Goal: Information Seeking & Learning: Learn about a topic

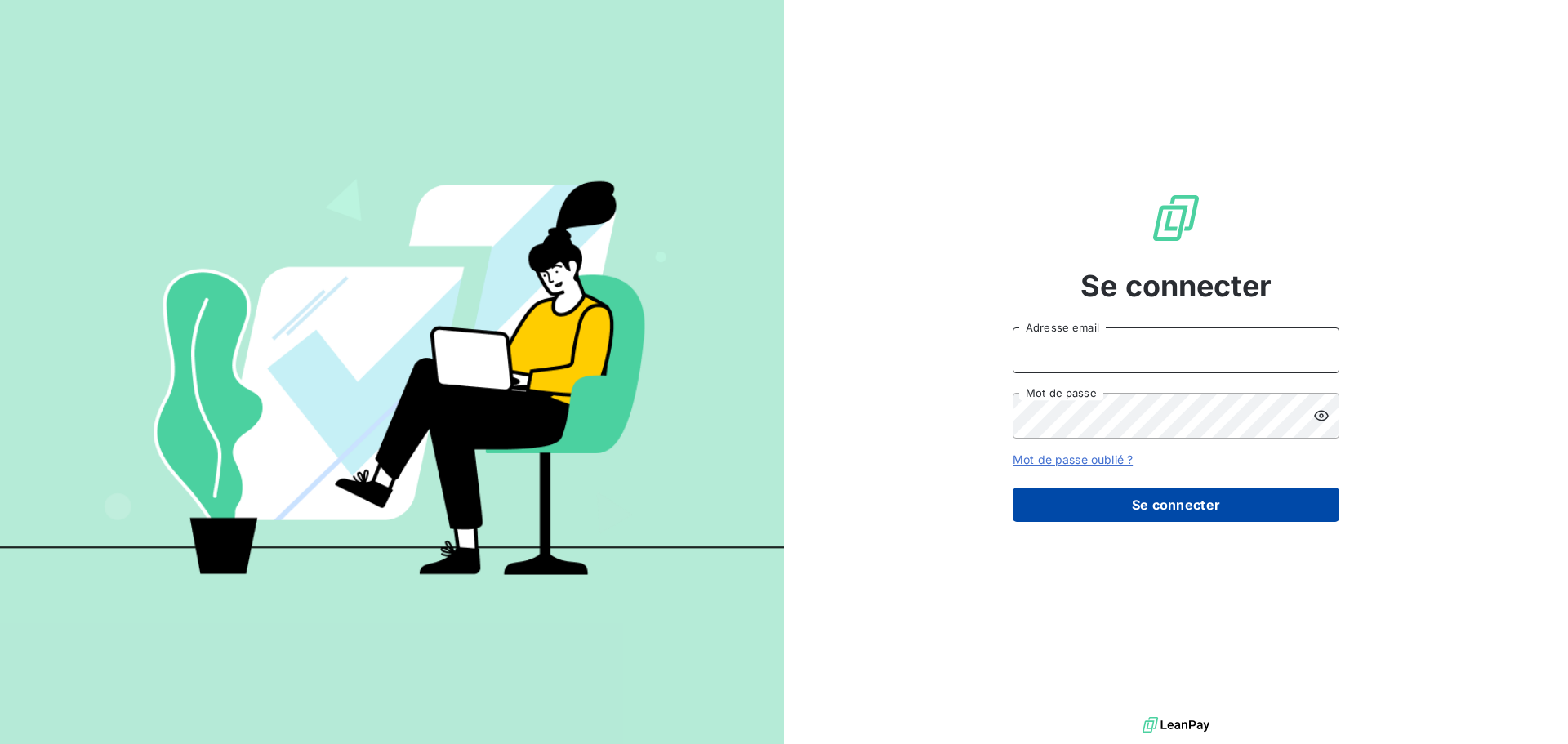
type input "[PERSON_NAME][EMAIL_ADDRESS][DOMAIN_NAME]"
click at [1170, 510] on button "Se connecter" at bounding box center [1176, 504] width 326 height 35
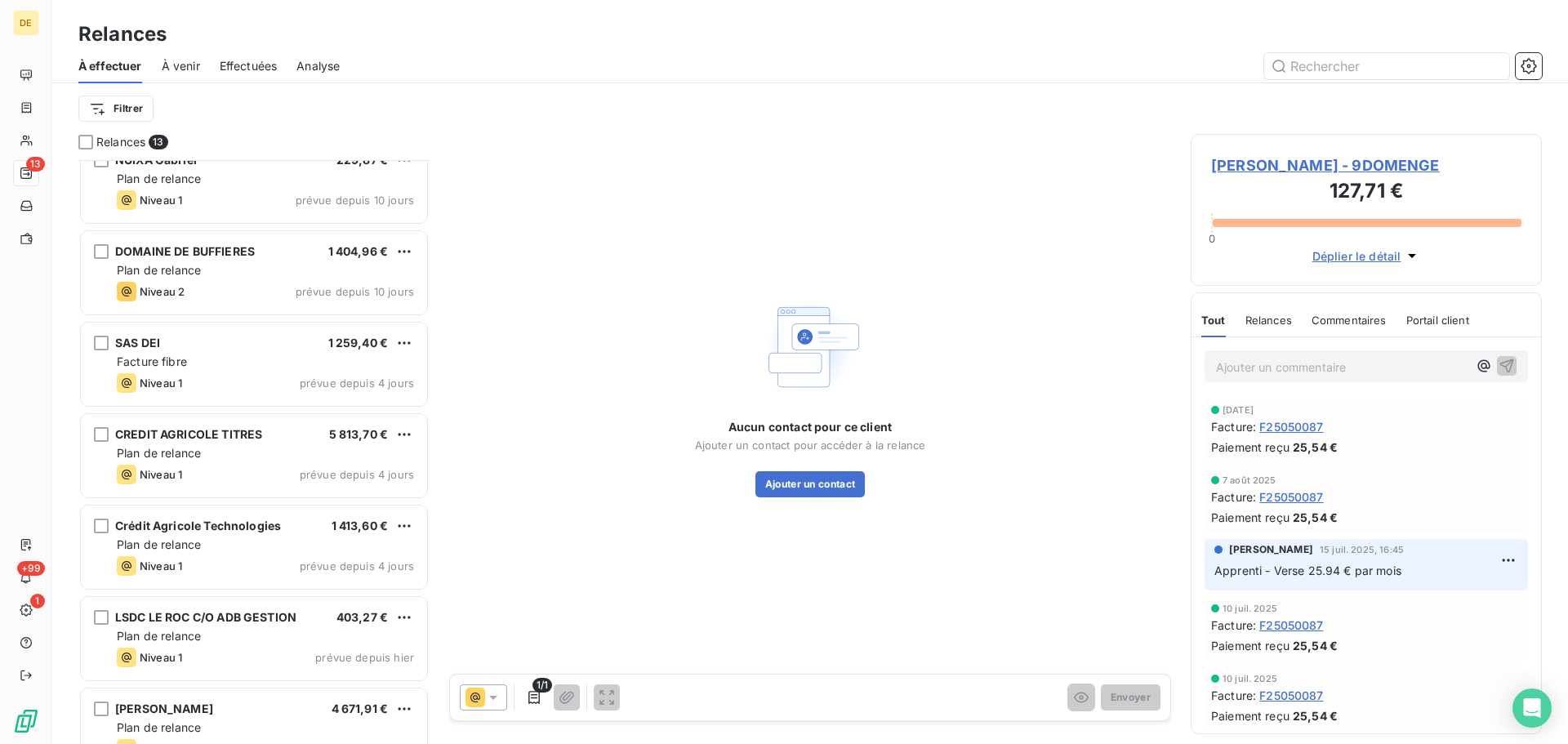
scroll to position [605, 0]
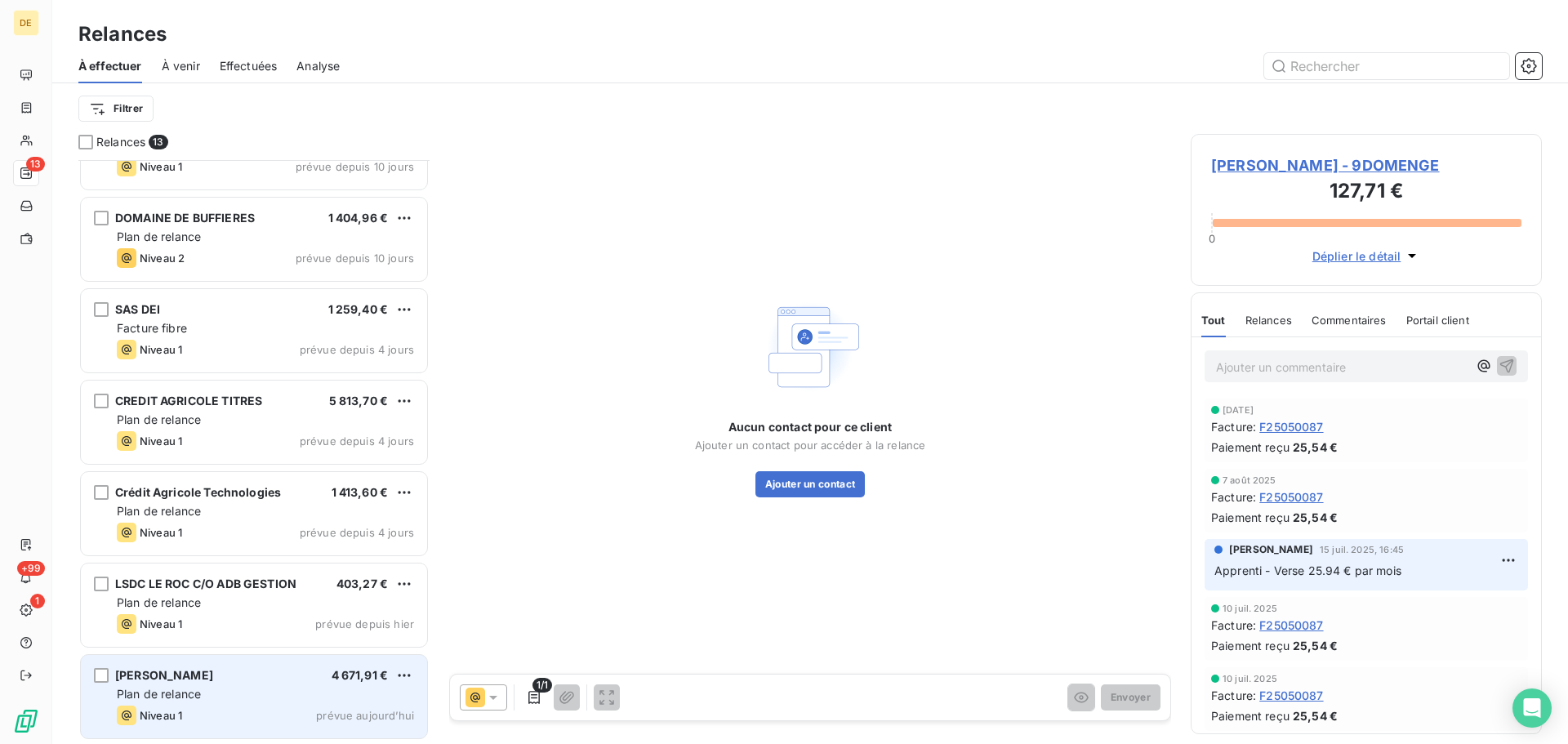
click at [245, 689] on div "Plan de relance" at bounding box center [265, 693] width 297 height 16
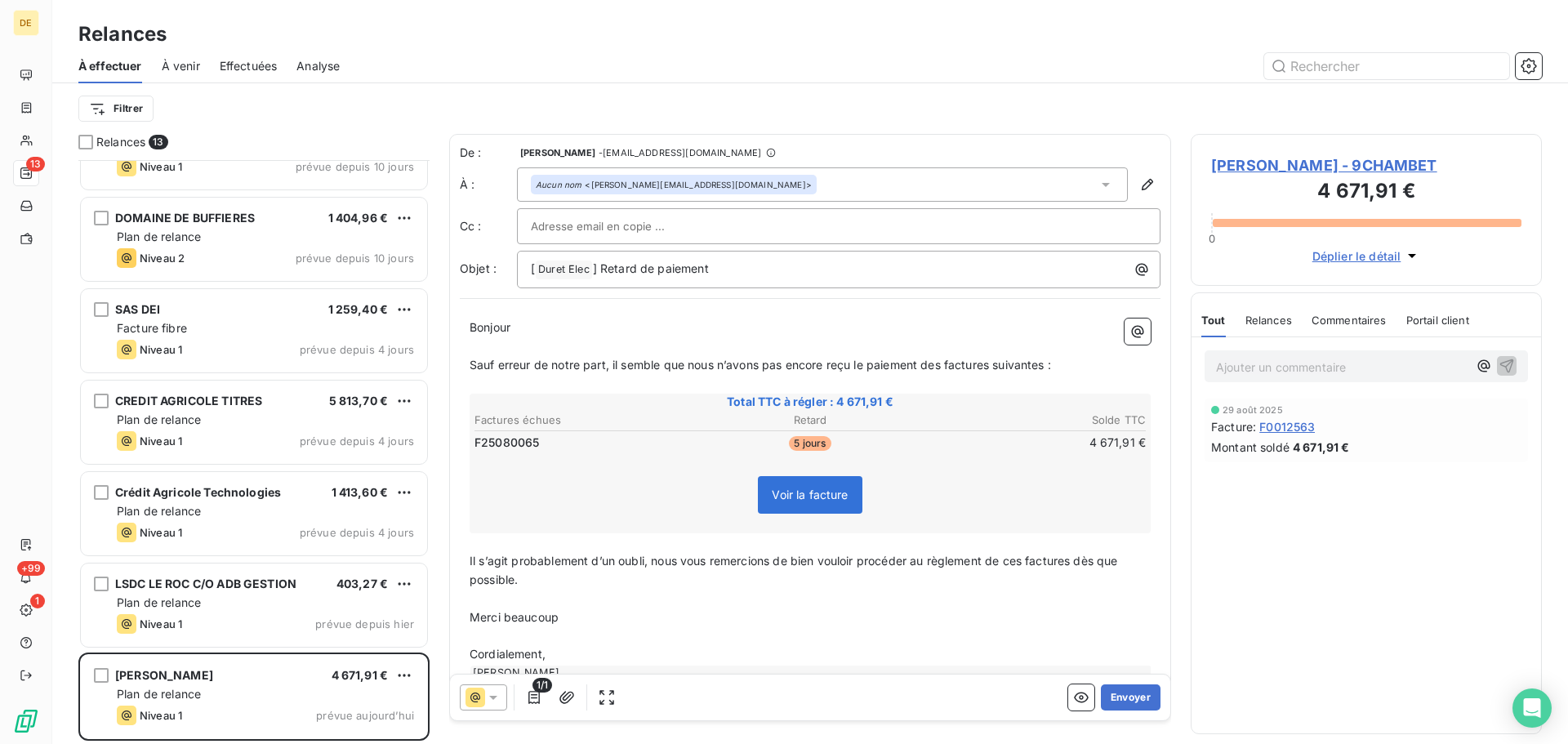
click at [548, 232] on input "text" at bounding box center [618, 227] width 175 height 25
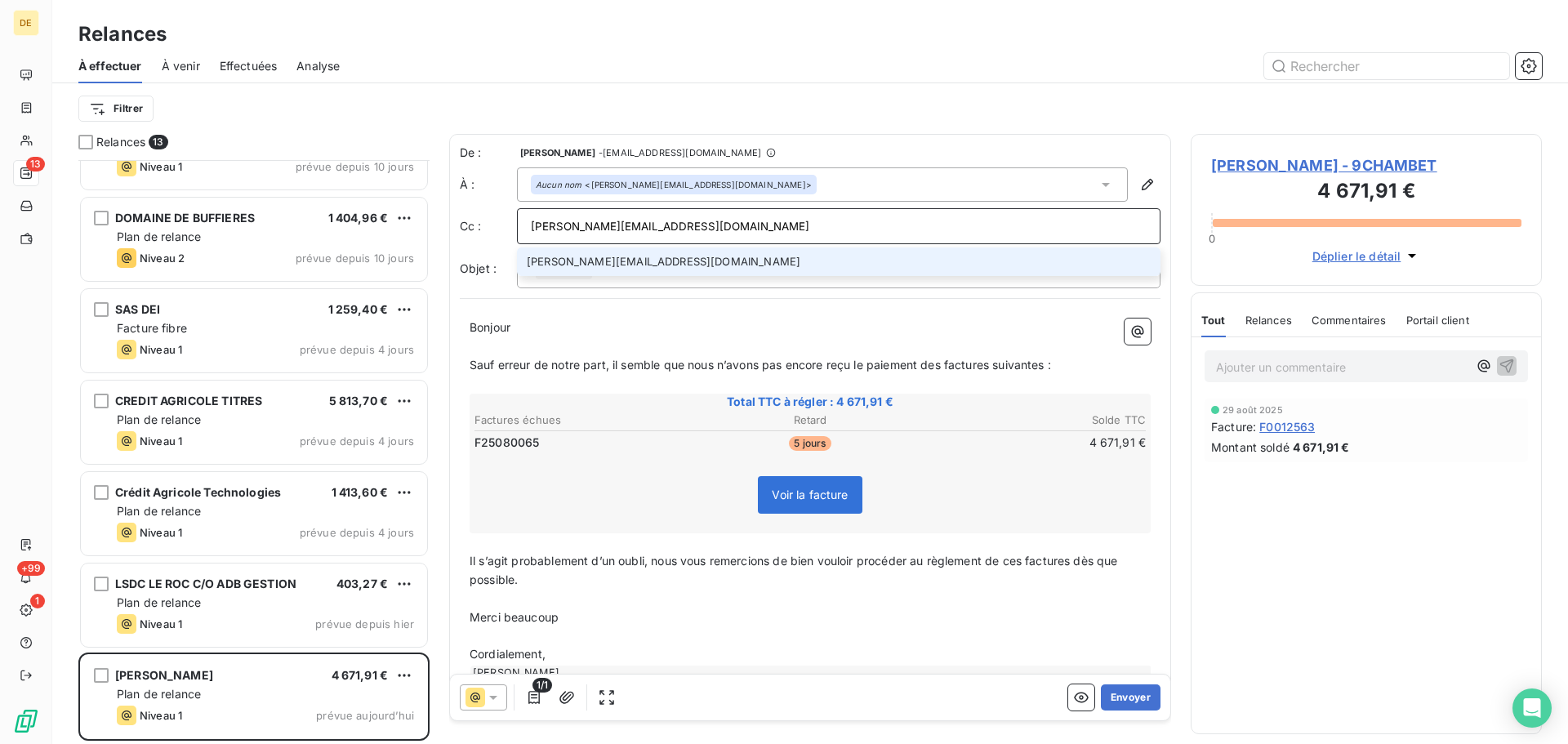
type input "[PERSON_NAME][EMAIL_ADDRESS][DOMAIN_NAME]"
click at [615, 268] on li "[PERSON_NAME][EMAIL_ADDRESS][DOMAIN_NAME]" at bounding box center [839, 261] width 644 height 28
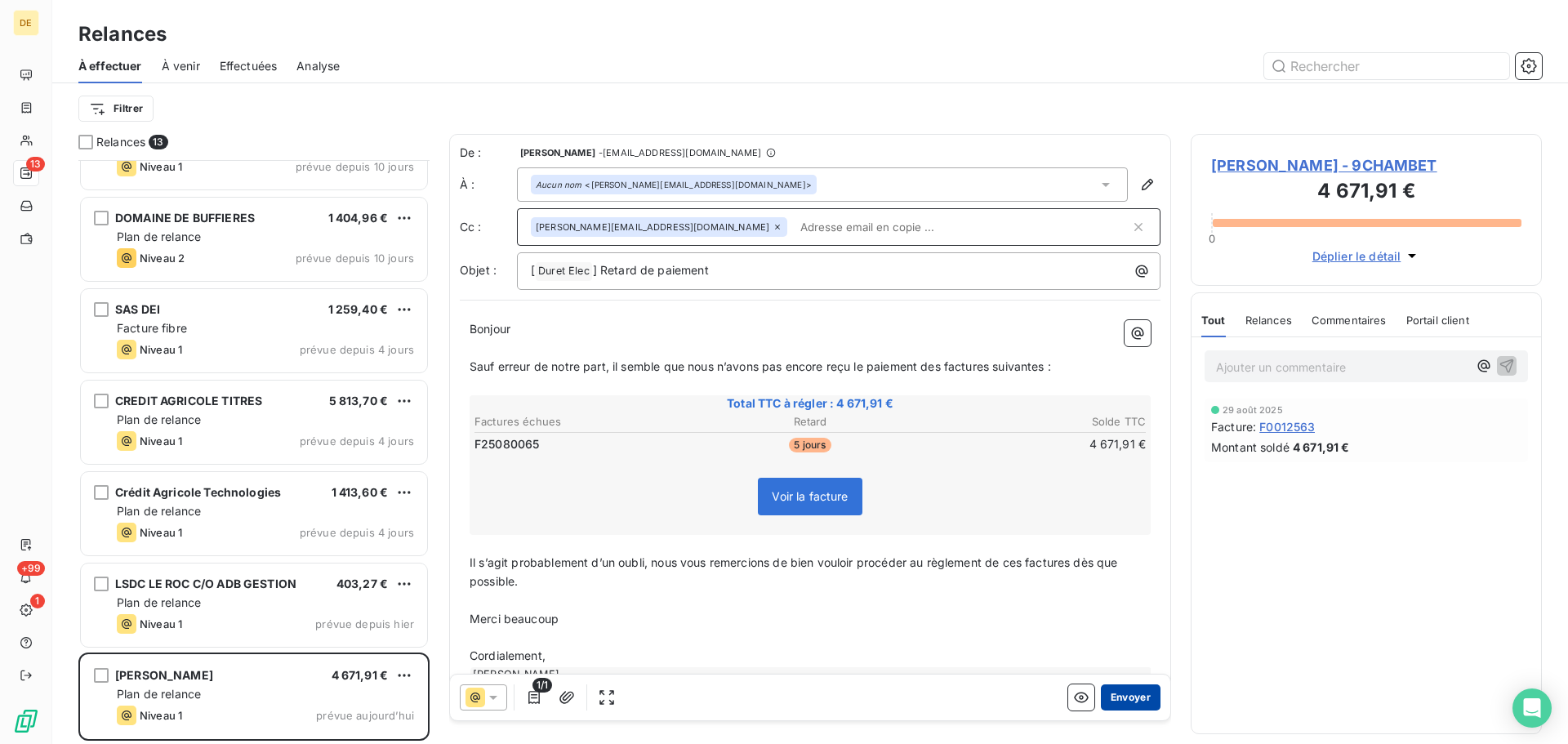
click at [1113, 700] on button "Envoyer" at bounding box center [1130, 697] width 60 height 26
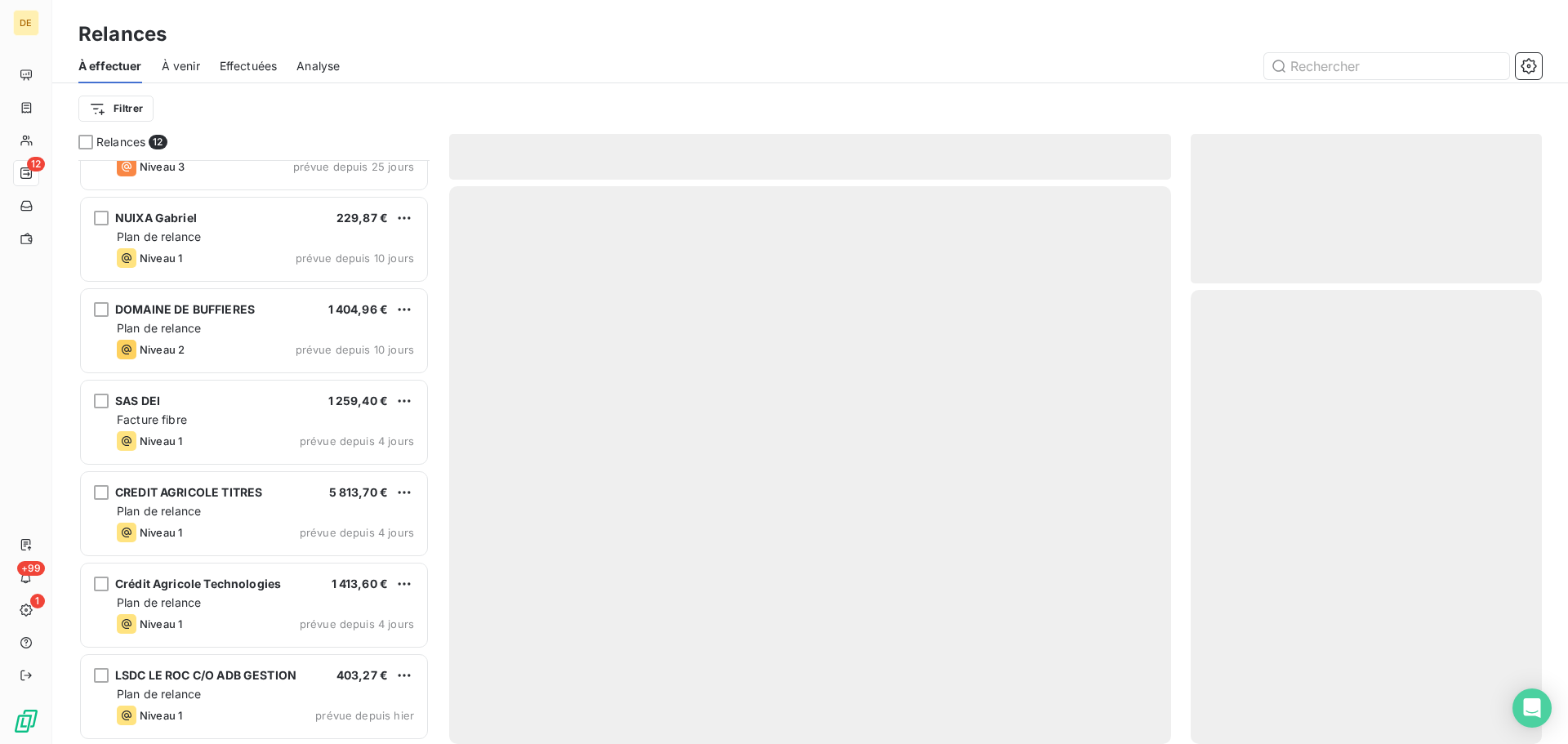
scroll to position [514, 0]
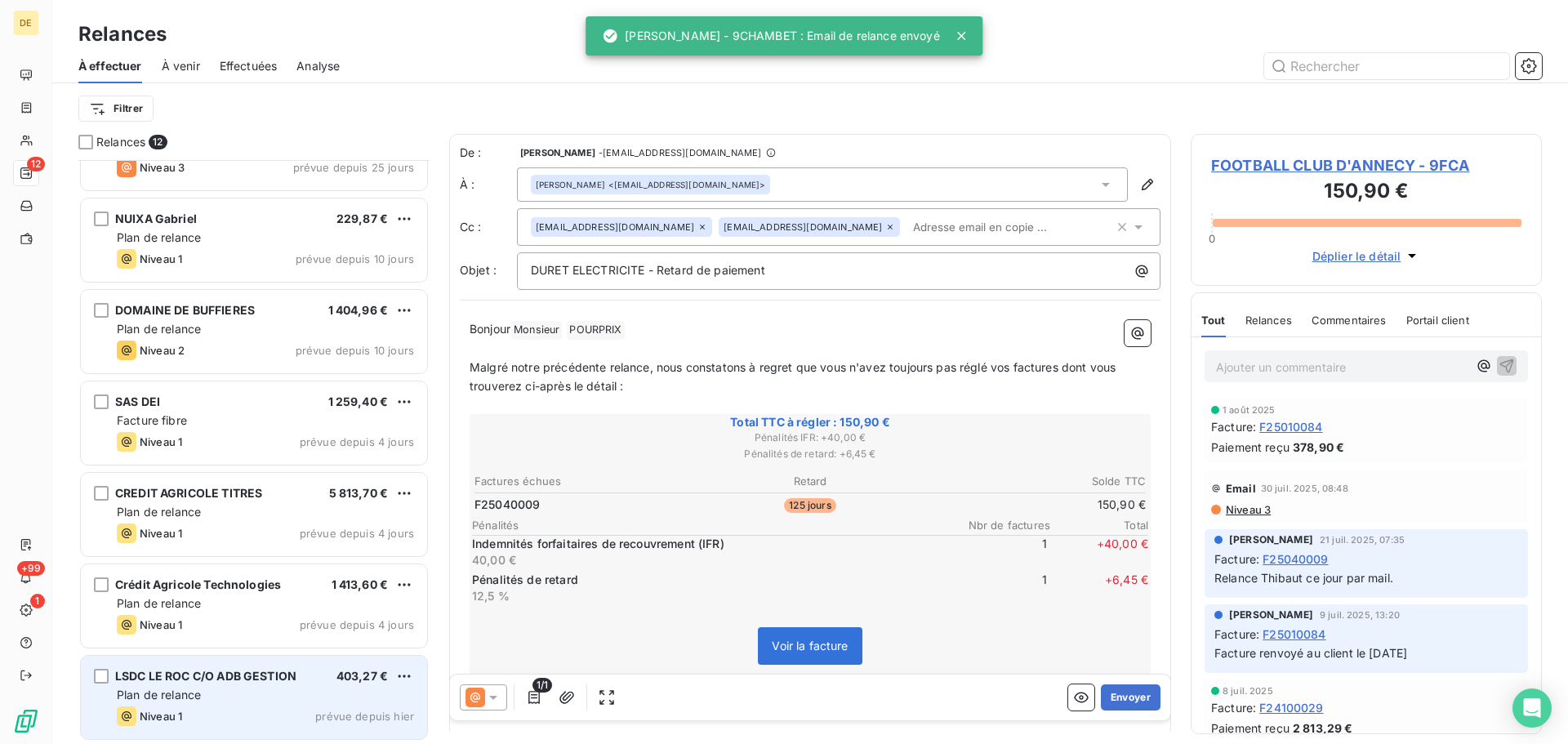
click at [292, 700] on div "Plan de relance" at bounding box center [265, 694] width 297 height 16
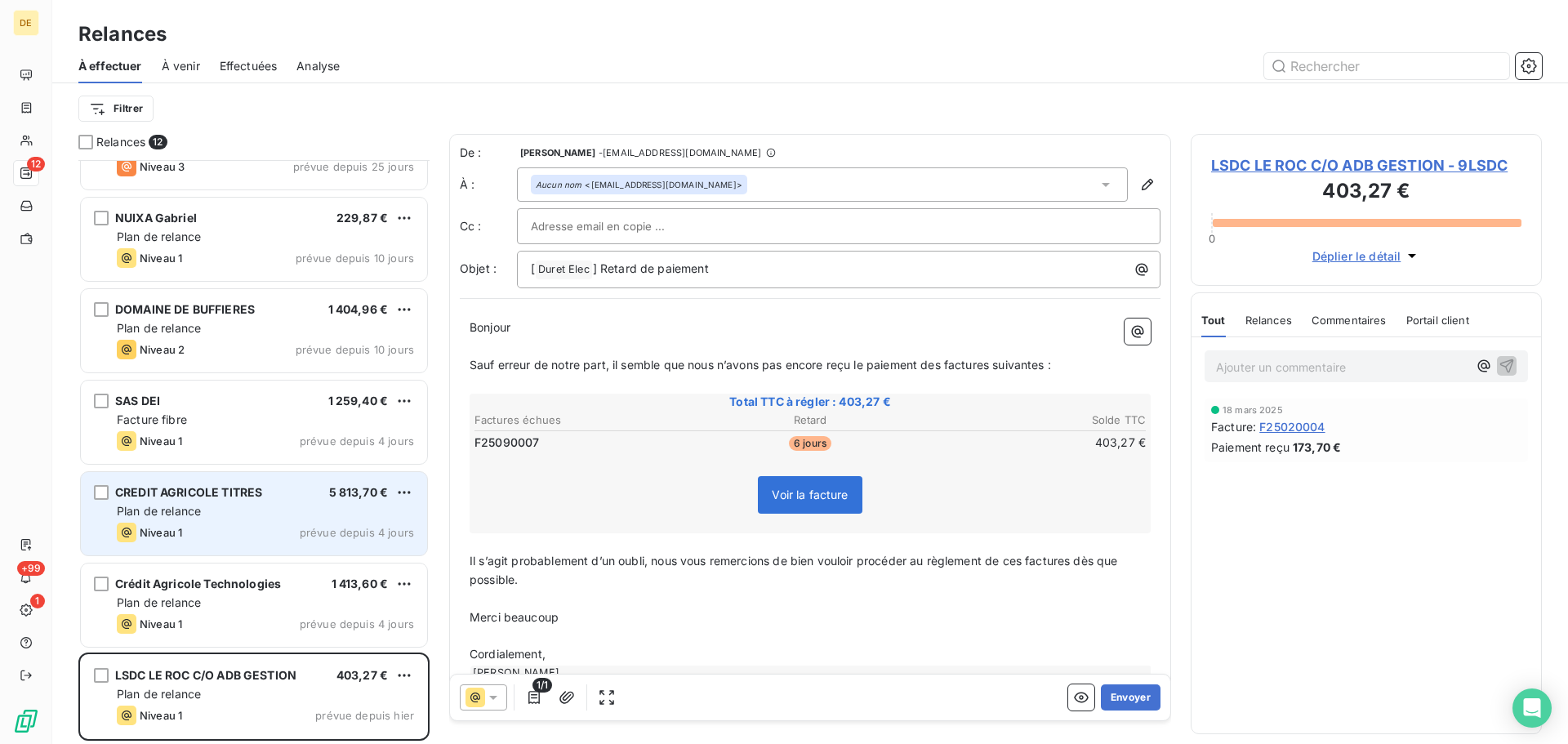
scroll to position [269, 0]
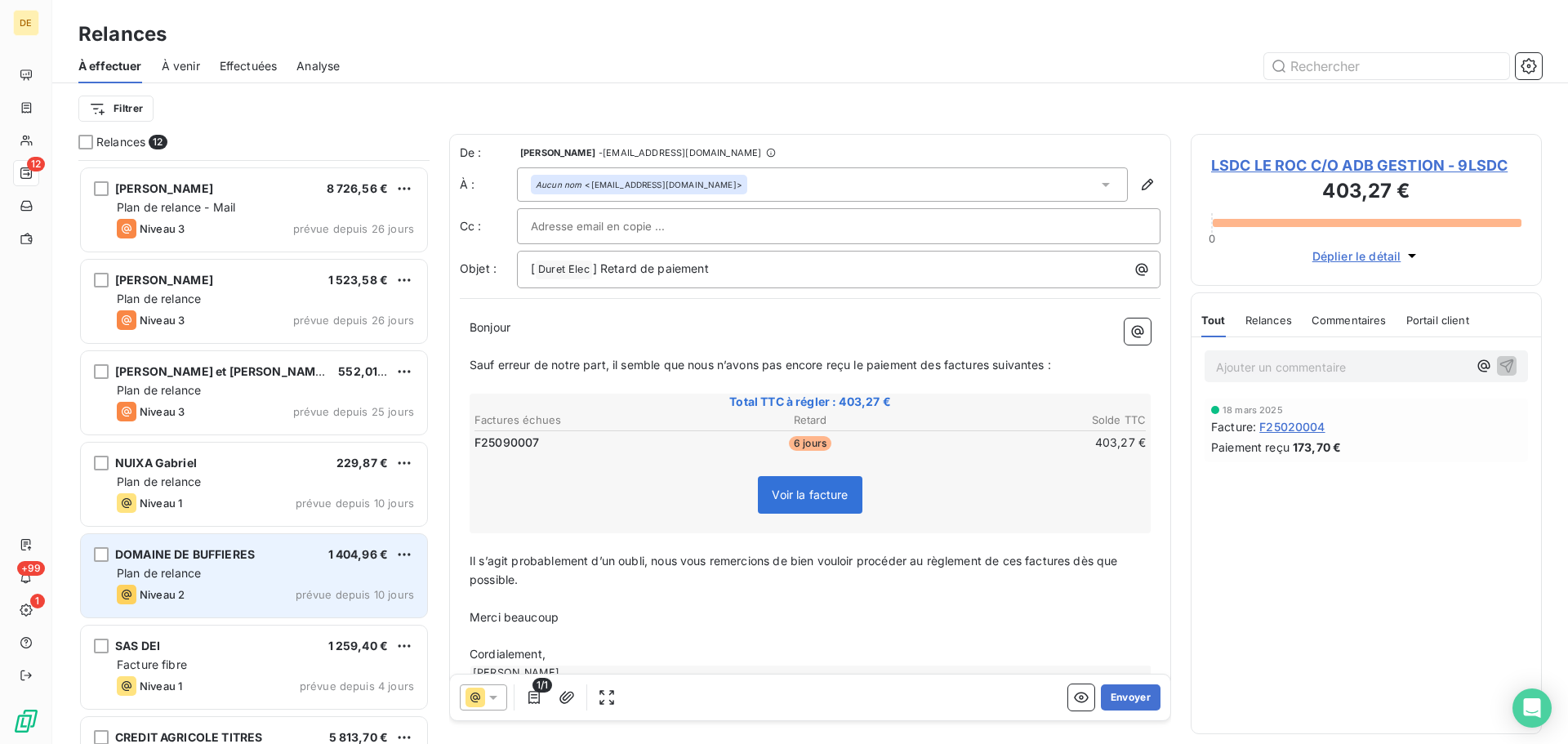
click at [194, 565] on span "Plan de relance" at bounding box center [158, 572] width 84 height 14
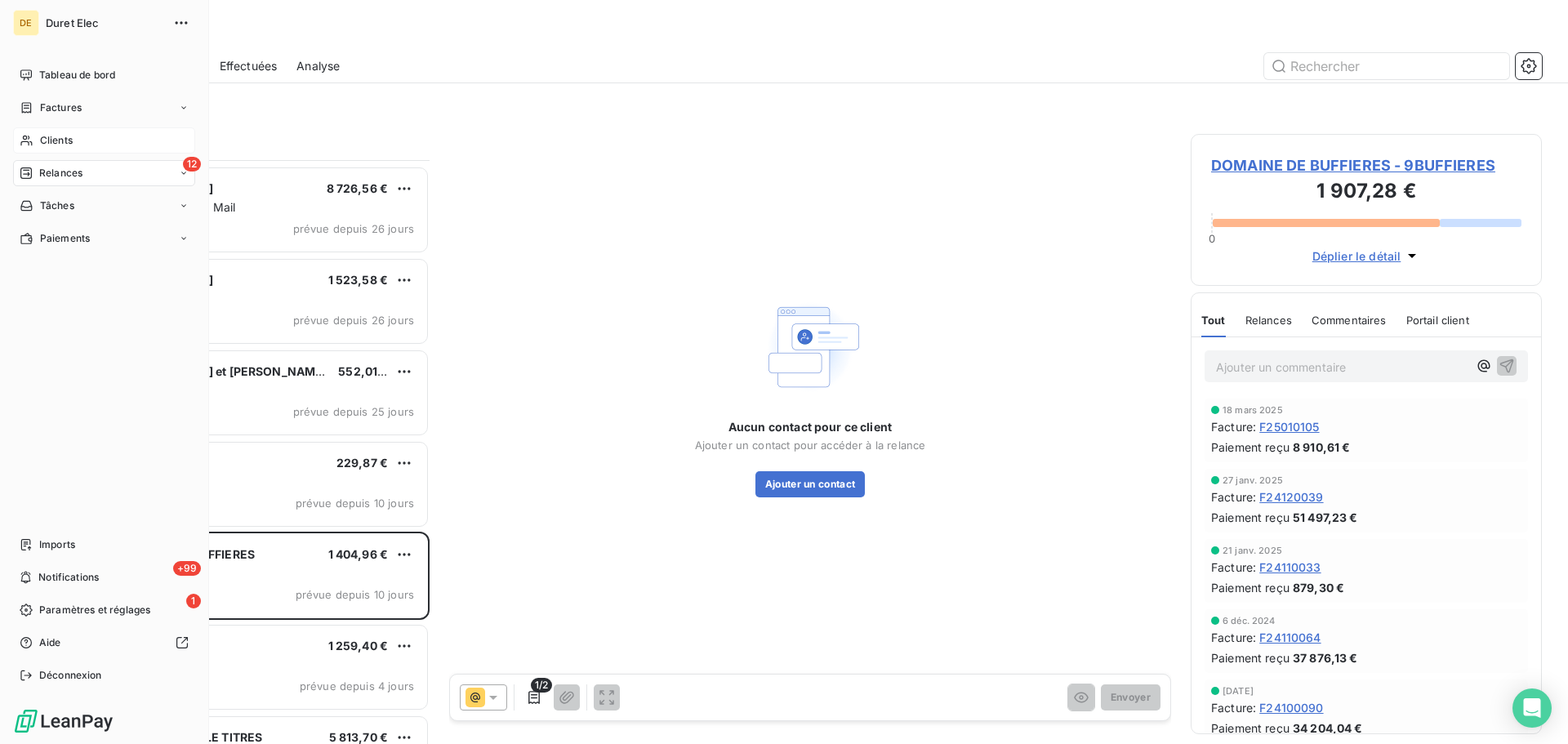
click at [48, 130] on div "Clients" at bounding box center [104, 140] width 182 height 26
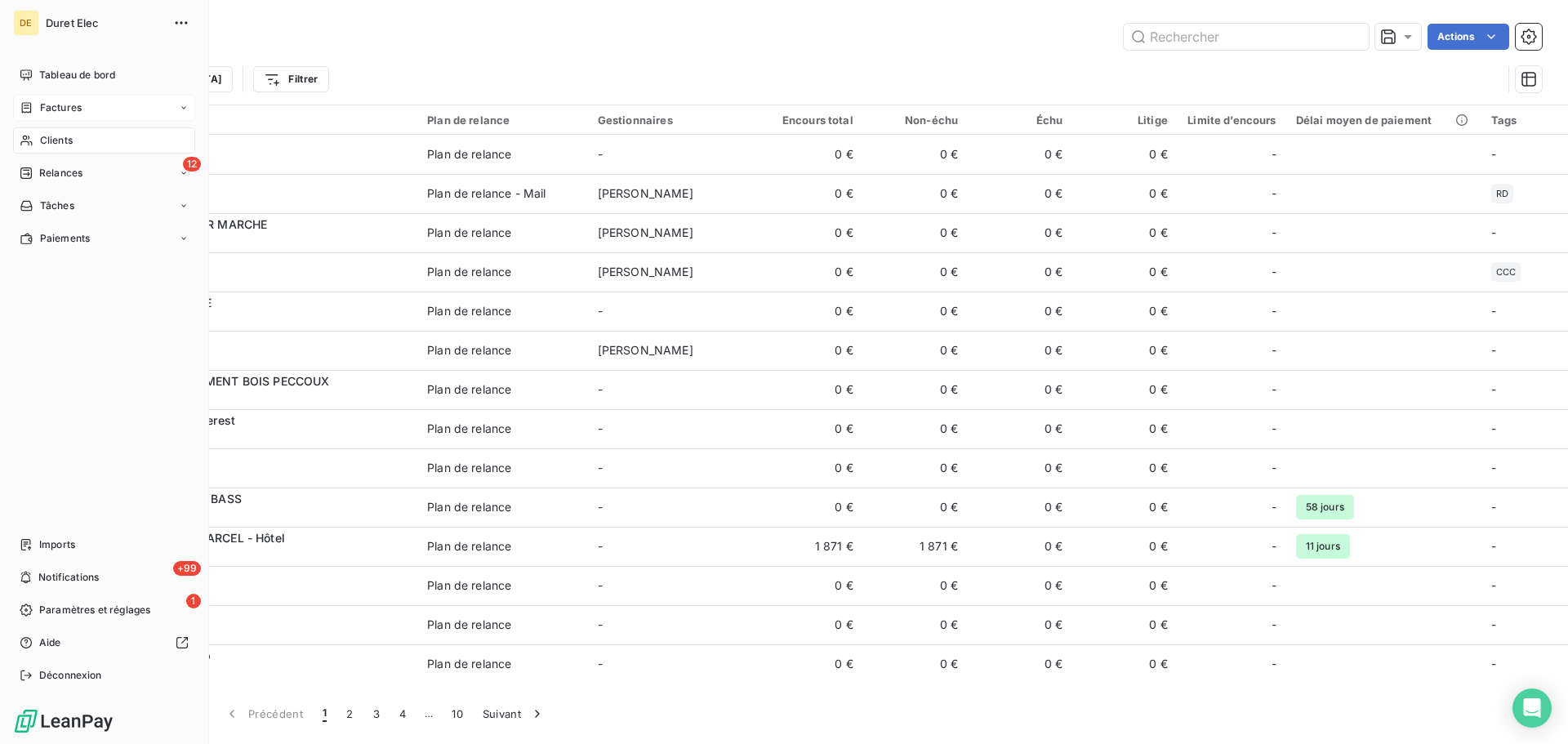
click at [36, 108] on div "Factures" at bounding box center [51, 108] width 62 height 15
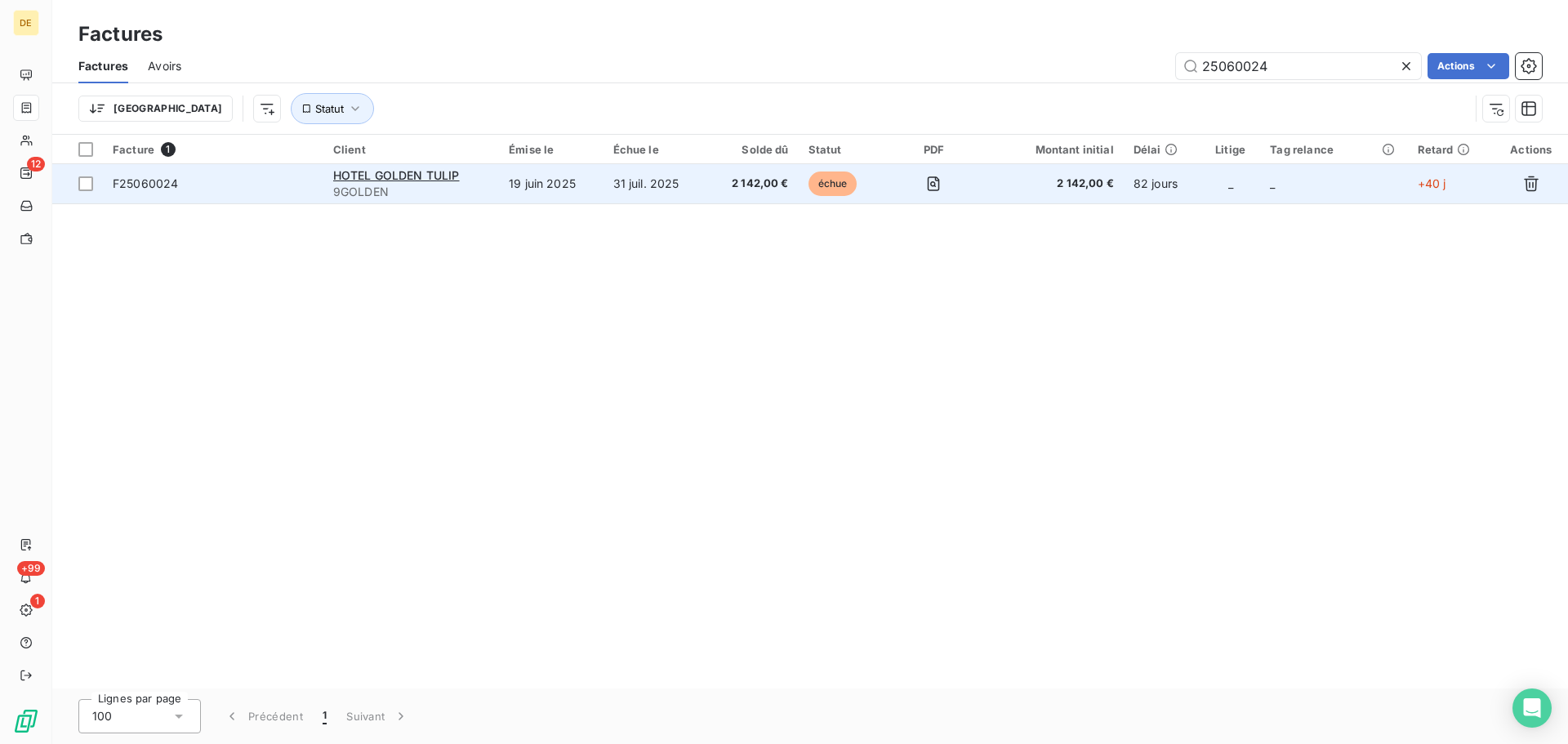
click at [166, 186] on span "F25060024" at bounding box center [145, 183] width 65 height 14
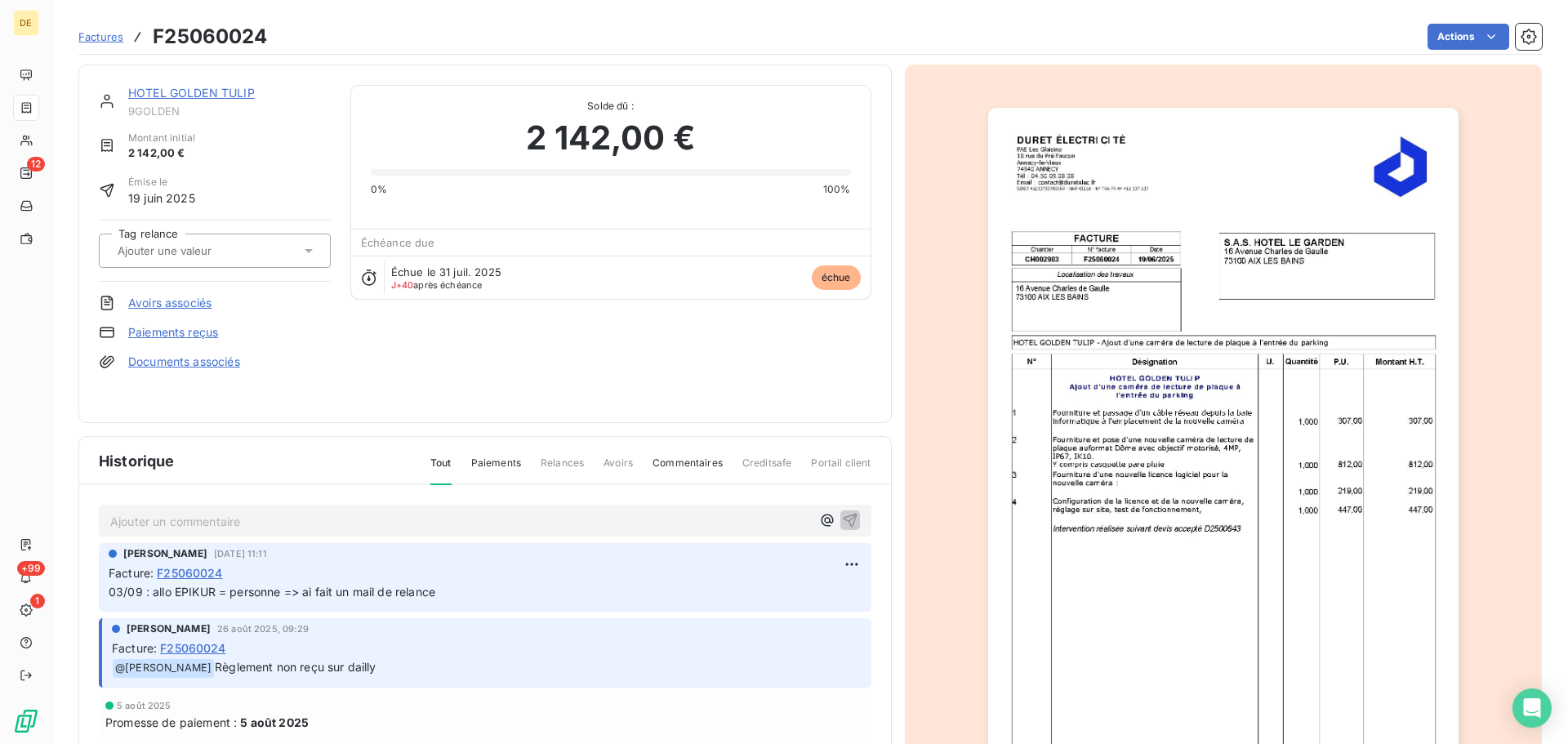
scroll to position [98, 0]
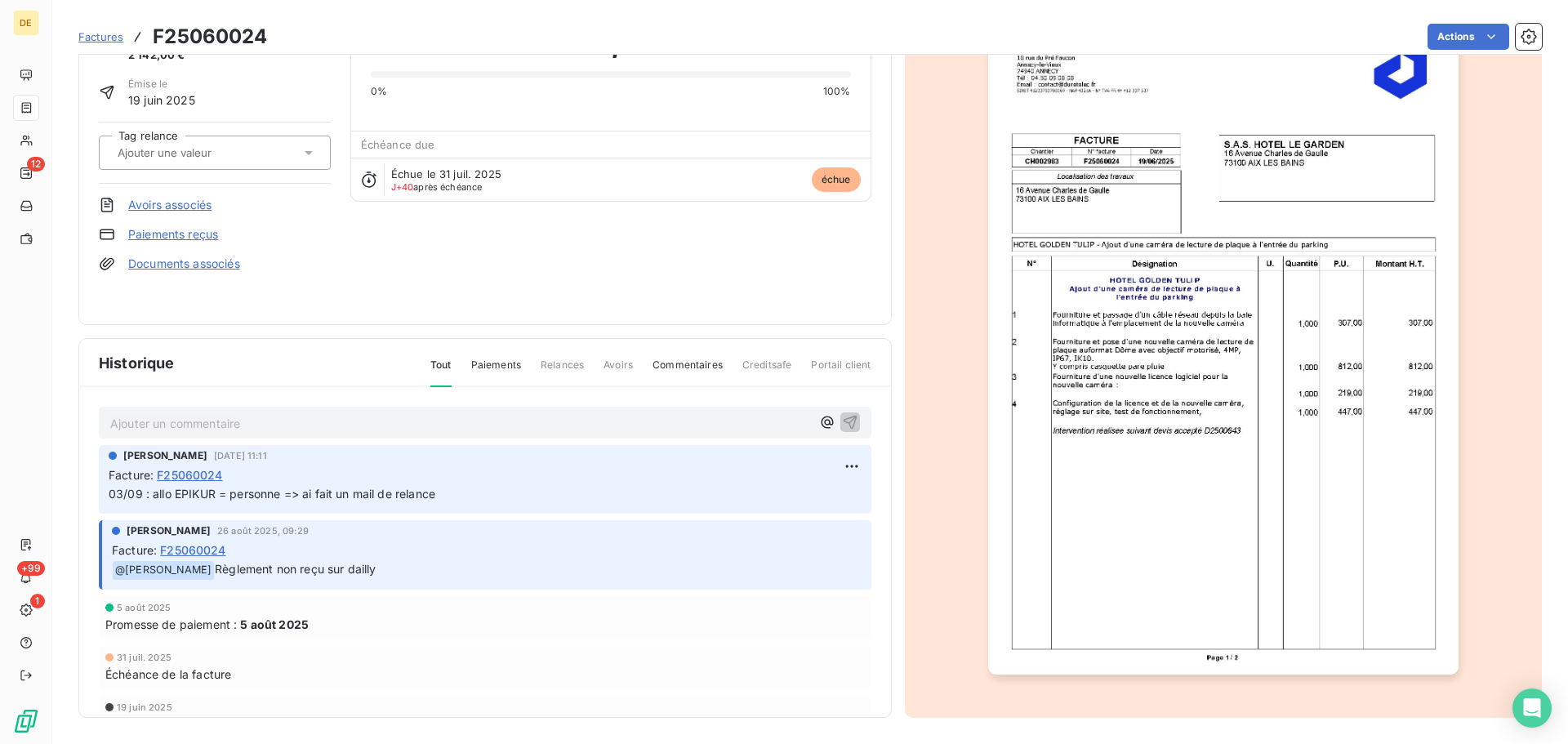
click at [147, 422] on p "Ajouter un commentaire ﻿" at bounding box center [461, 423] width 701 height 20
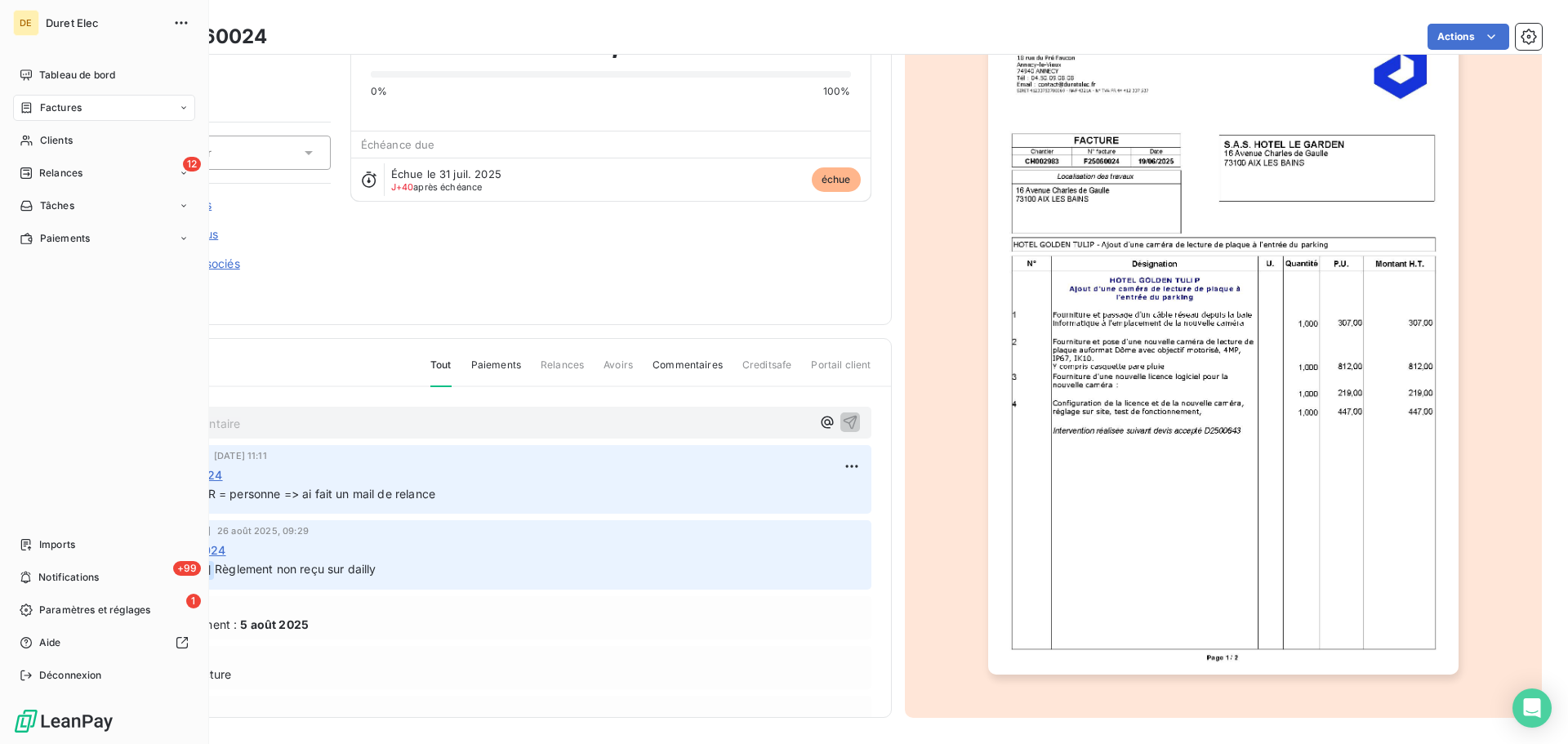
click at [71, 112] on span "Factures" at bounding box center [60, 108] width 42 height 15
click at [65, 107] on span "Factures" at bounding box center [60, 108] width 42 height 15
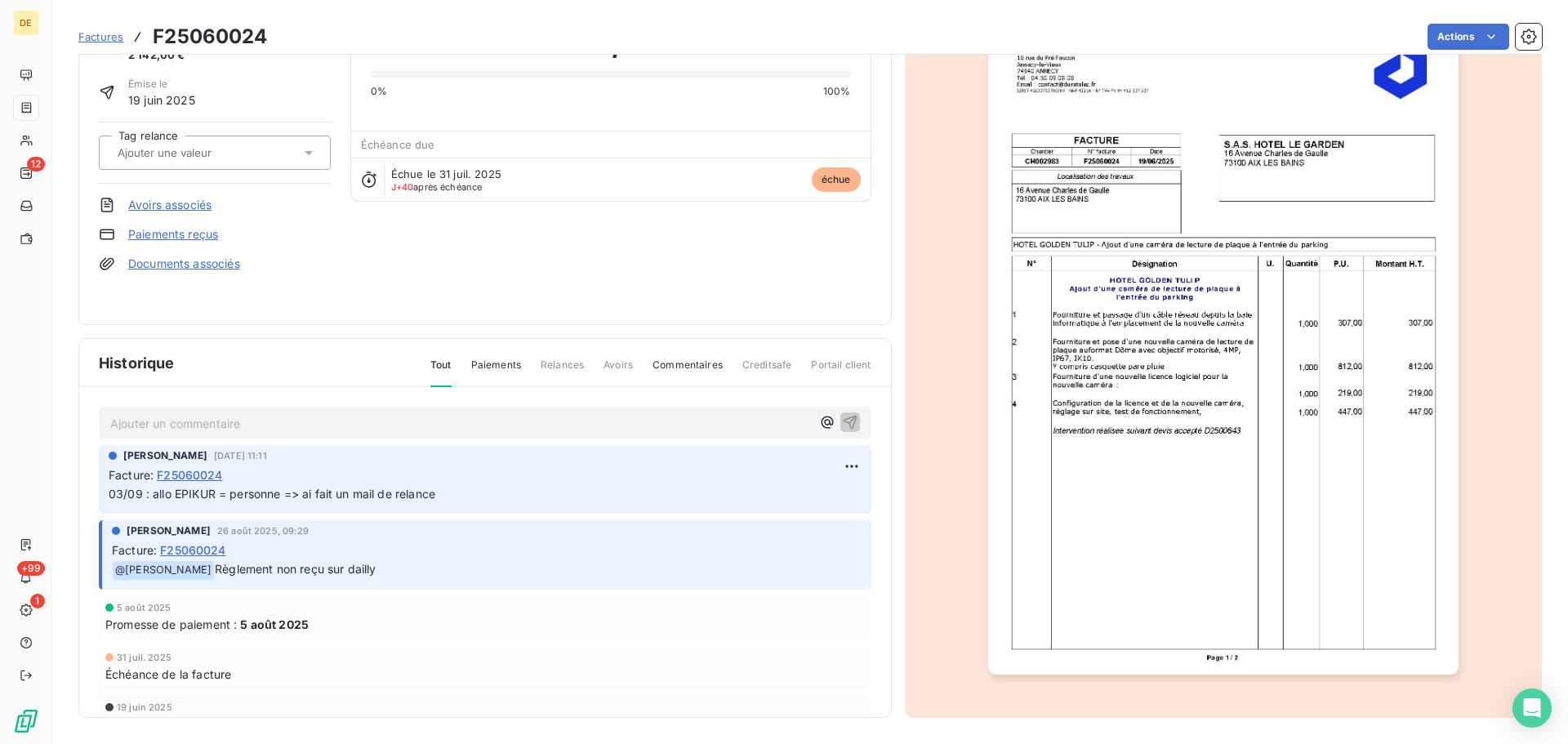
click at [275, 425] on p "Ajouter un commentaire ﻿" at bounding box center [461, 423] width 701 height 20
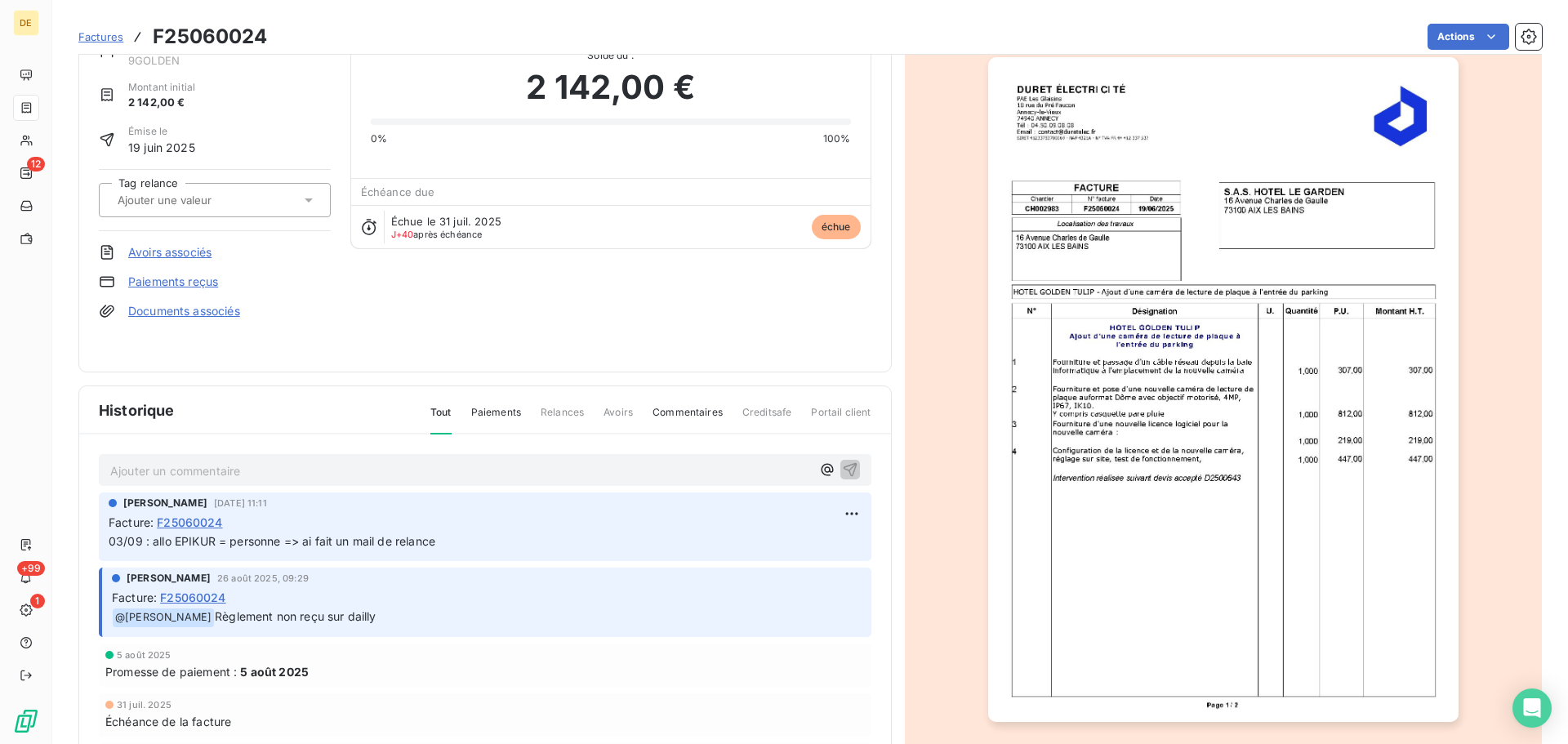
scroll to position [0, 0]
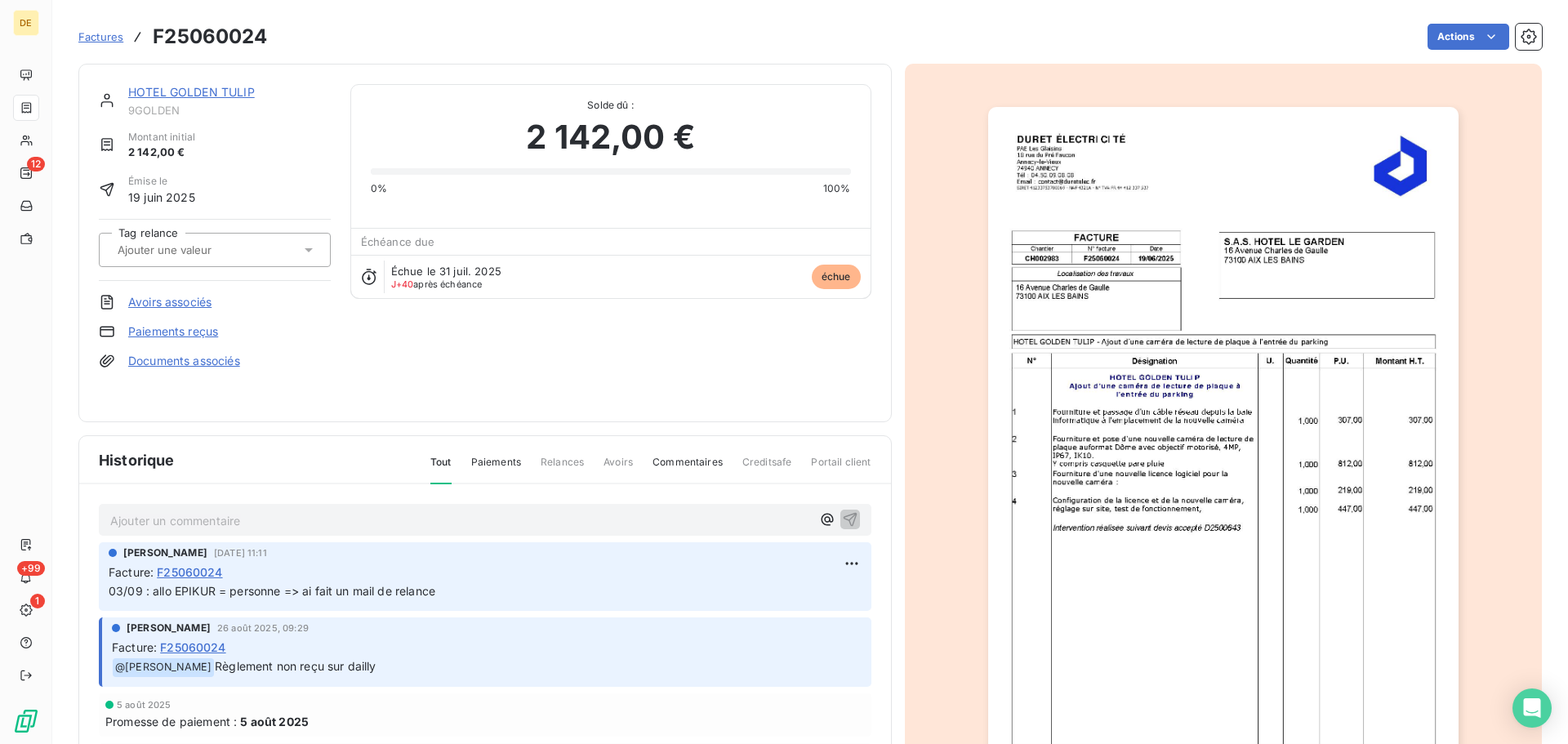
click at [198, 575] on span "F25060024" at bounding box center [189, 572] width 65 height 17
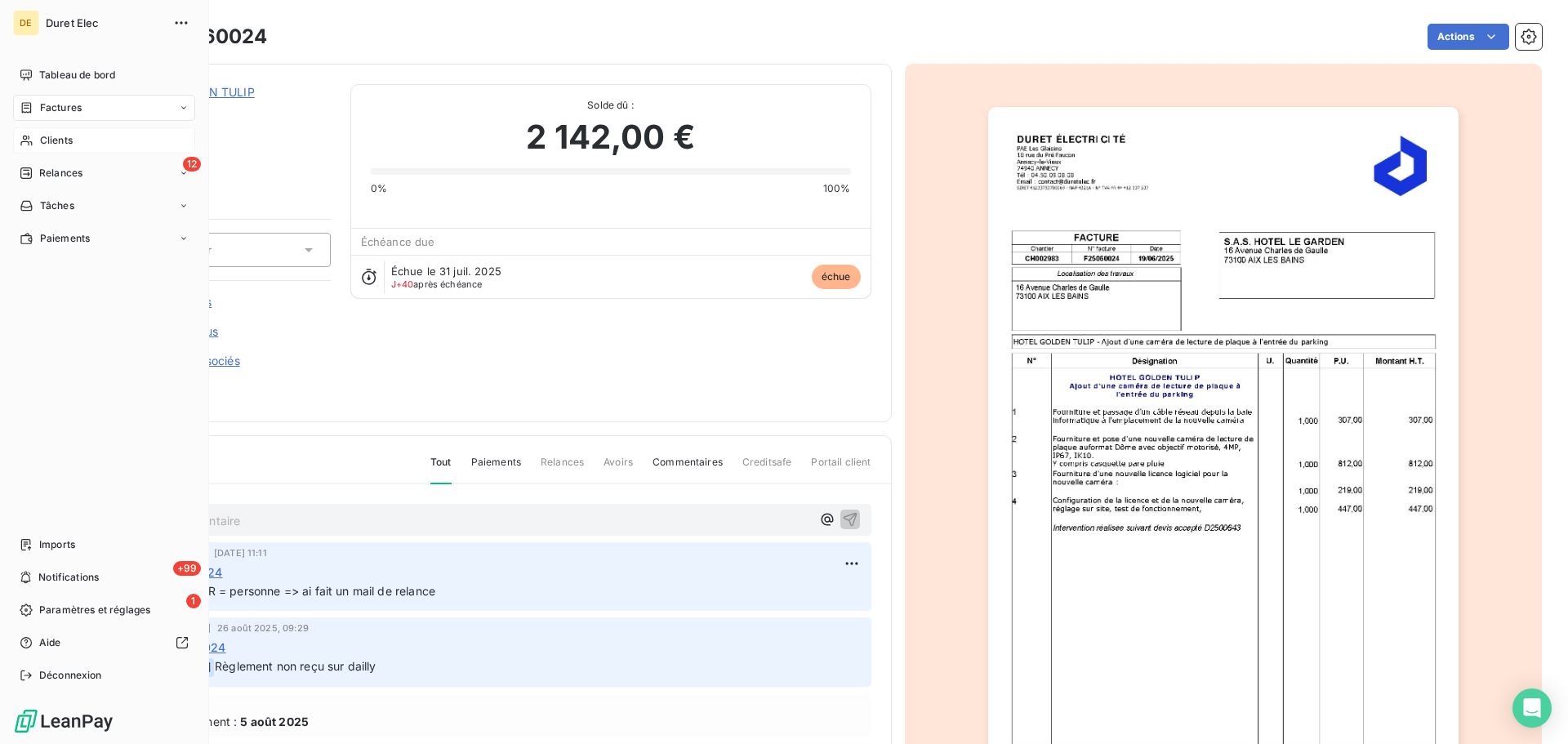
click at [63, 129] on div "Clients" at bounding box center [104, 140] width 182 height 26
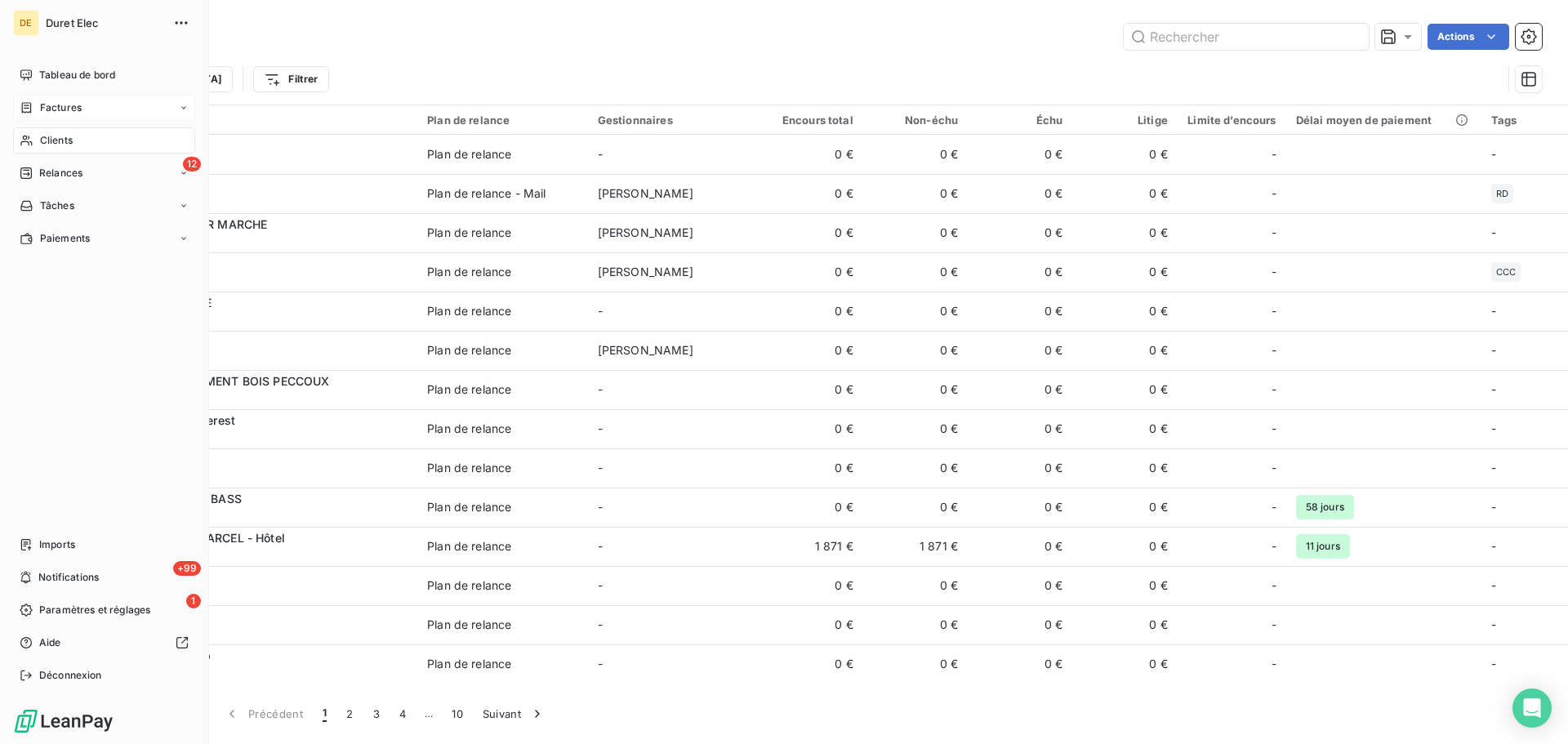
click at [45, 106] on span "Factures" at bounding box center [60, 108] width 42 height 15
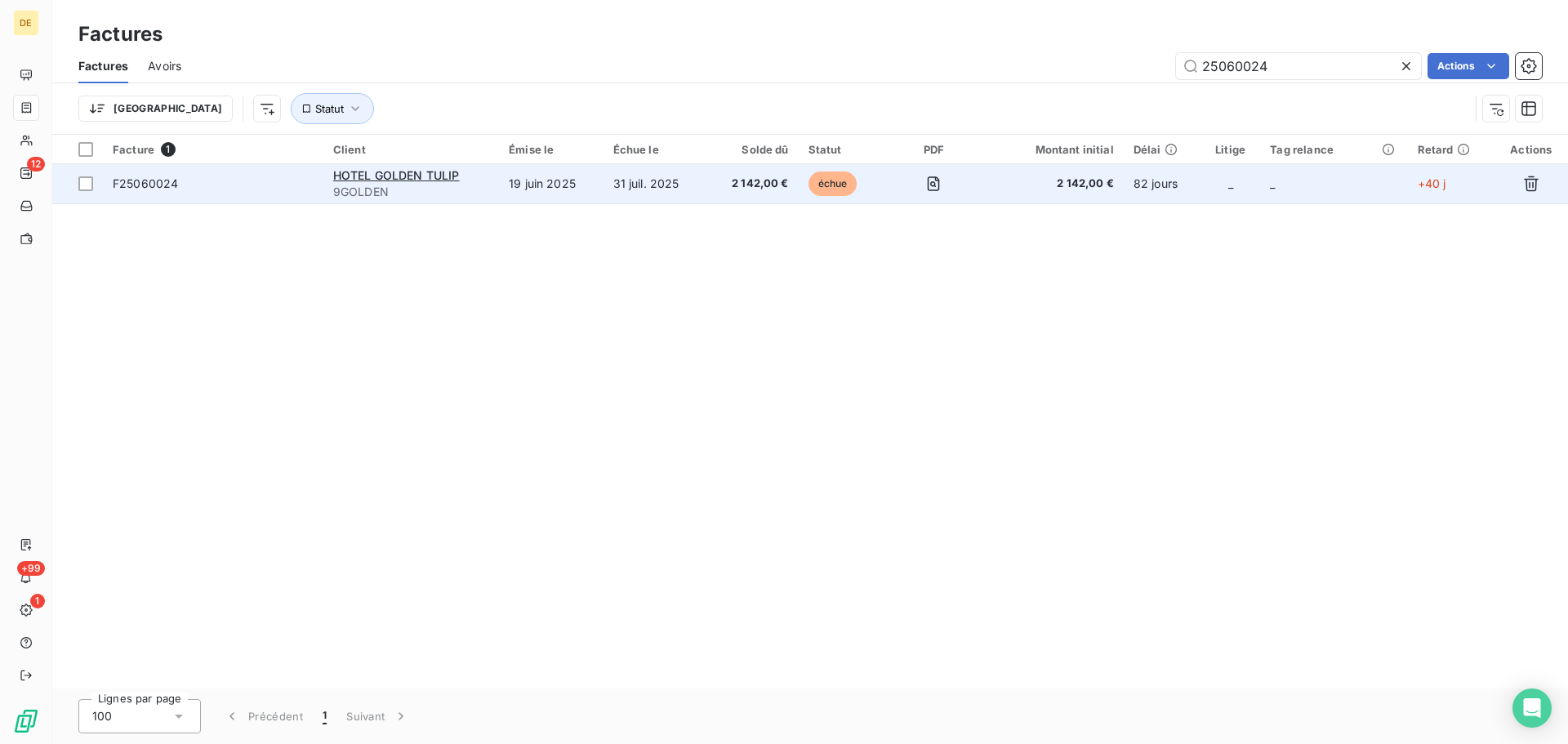
click at [154, 185] on span "F25060024" at bounding box center [145, 183] width 65 height 14
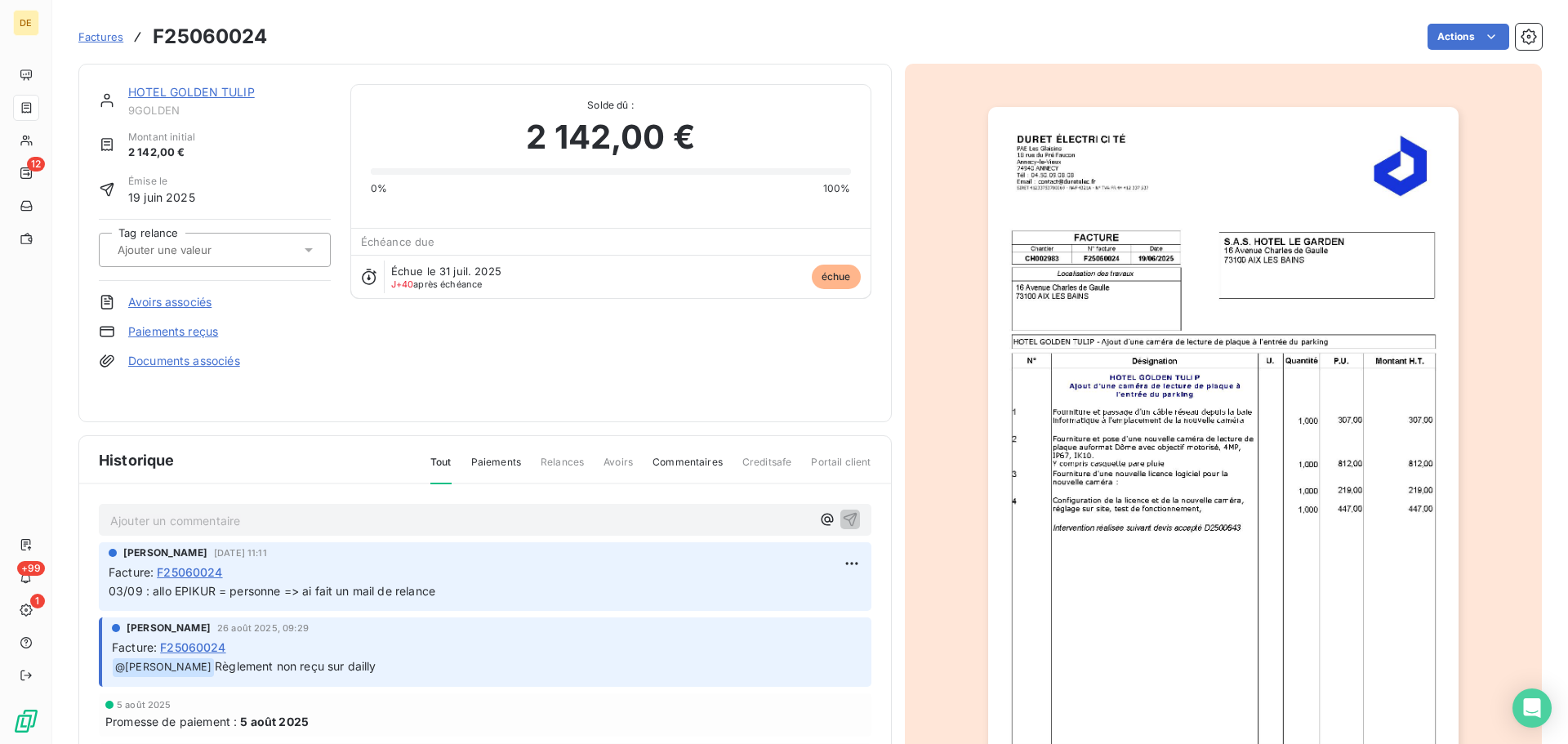
click at [150, 517] on p "Ajouter un commentaire ﻿" at bounding box center [461, 520] width 701 height 20
click at [840, 509] on button "button" at bounding box center [850, 518] width 20 height 20
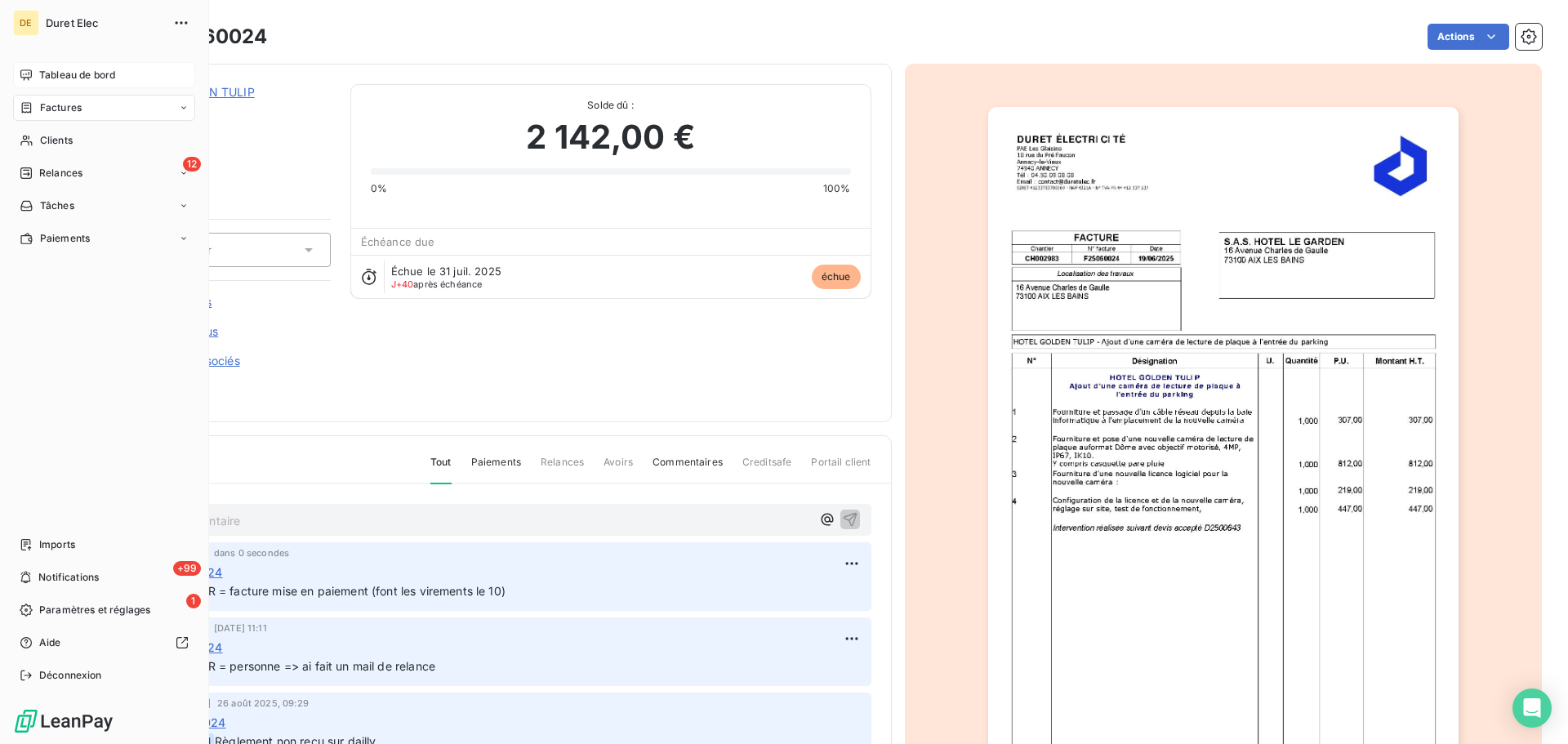
click at [87, 76] on span "Tableau de bord" at bounding box center [76, 75] width 76 height 15
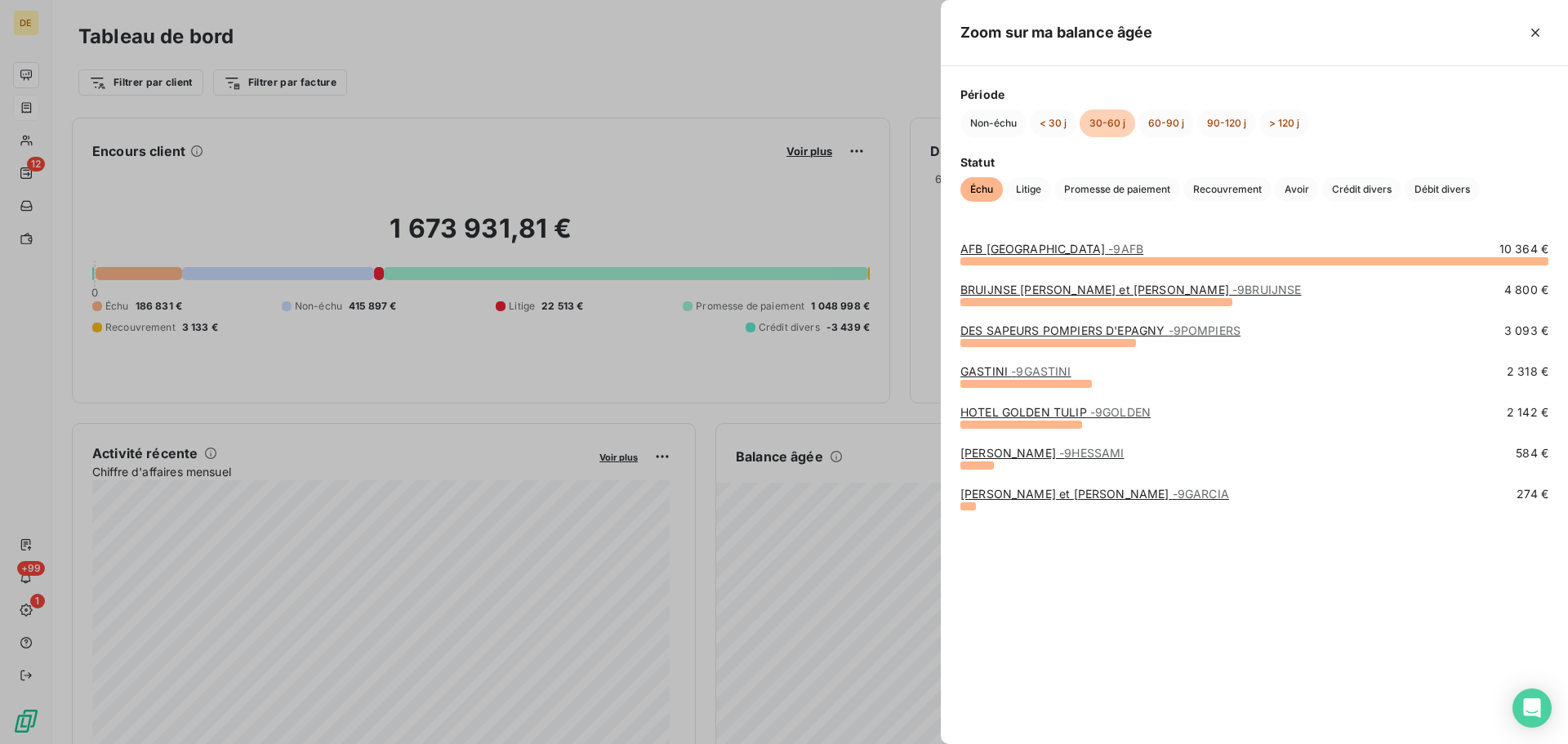
click at [1009, 454] on link "[PERSON_NAME] - 9HESSAMI" at bounding box center [1042, 452] width 164 height 14
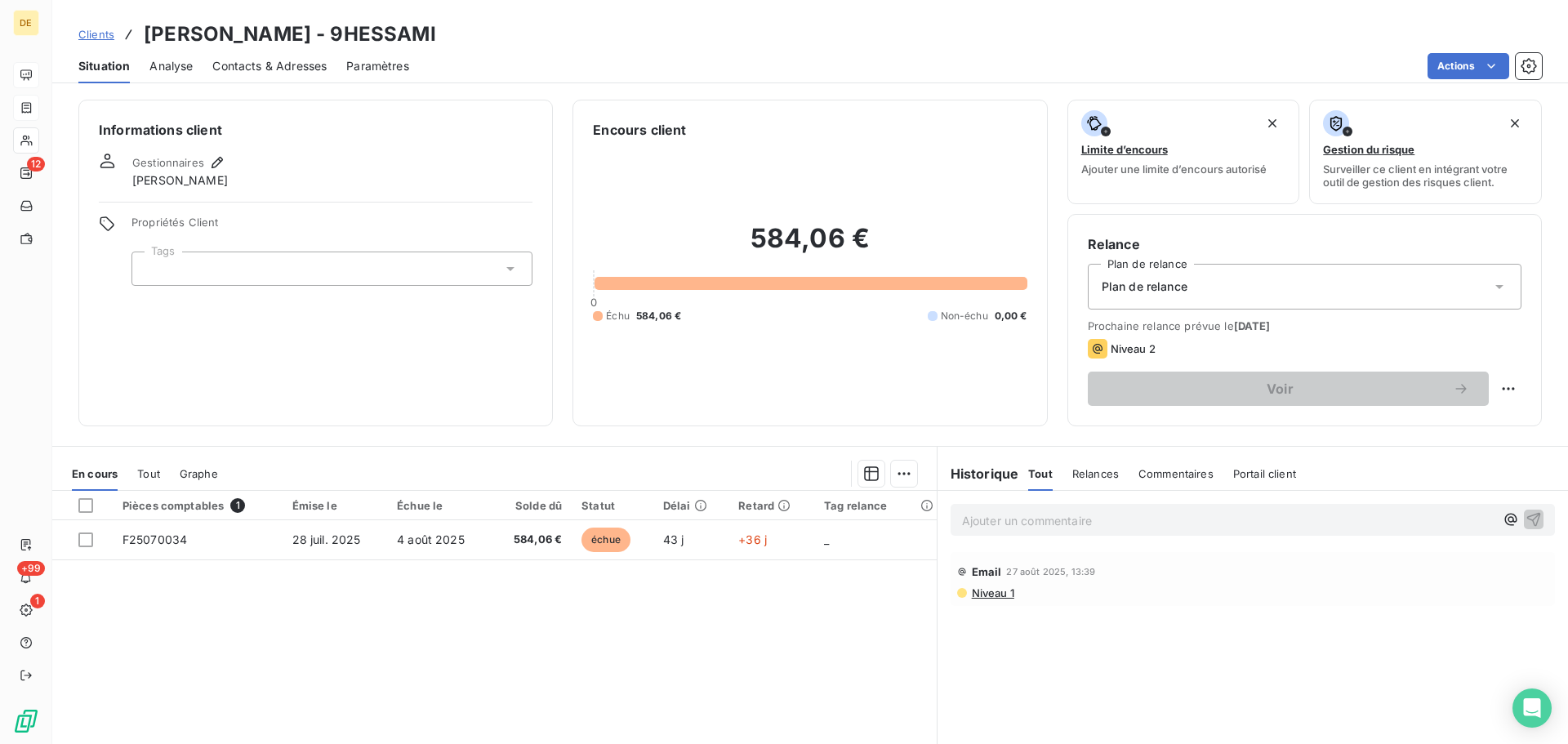
click at [969, 524] on p "Ajouter un commentaire ﻿" at bounding box center [1228, 520] width 533 height 20
click at [1114, 520] on p "28/08 : retour mail client "" at bounding box center [1228, 519] width 533 height 19
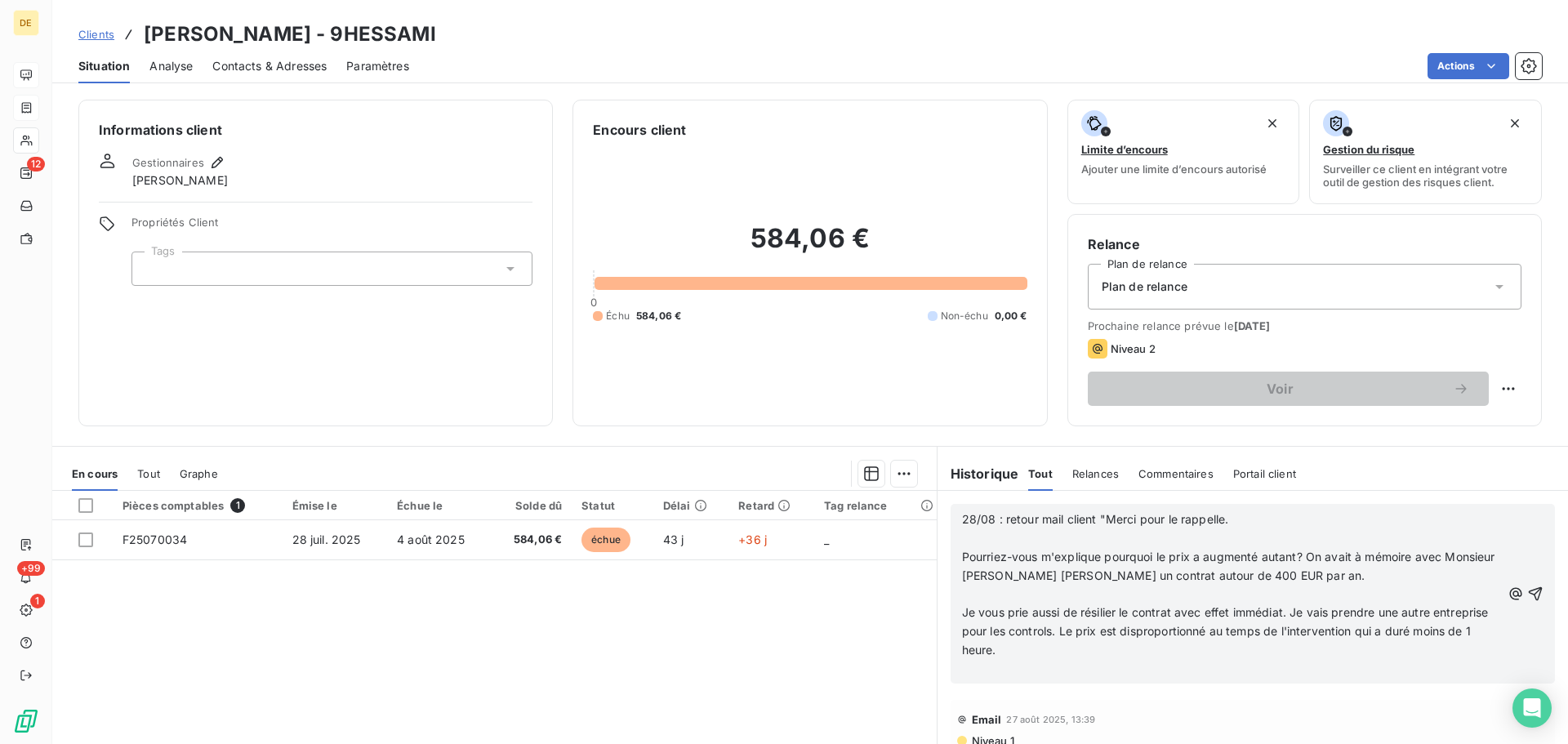
click at [1004, 645] on p "Je vous prie aussi de résilier le contrat avec effet immédiat. Je vais prendre …" at bounding box center [1232, 631] width 539 height 56
click at [1239, 522] on p "28/08 : retour mail client "Merci pour le rappelle." at bounding box center [1232, 519] width 539 height 19
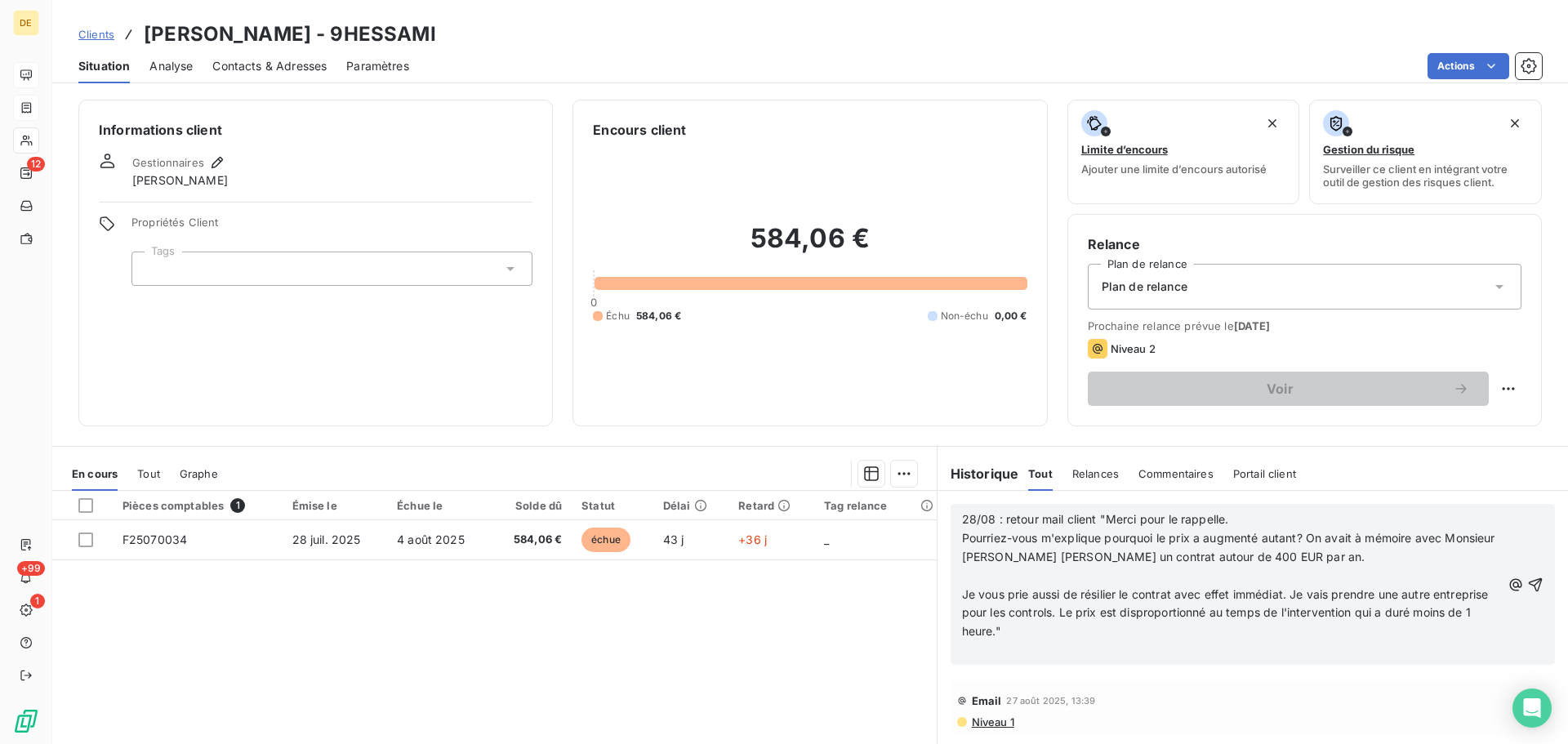
click at [1317, 561] on p "Pourriez-vous m'explique pourquoi le prix a augmenté autant? On avait à mémoire…" at bounding box center [1232, 548] width 539 height 37
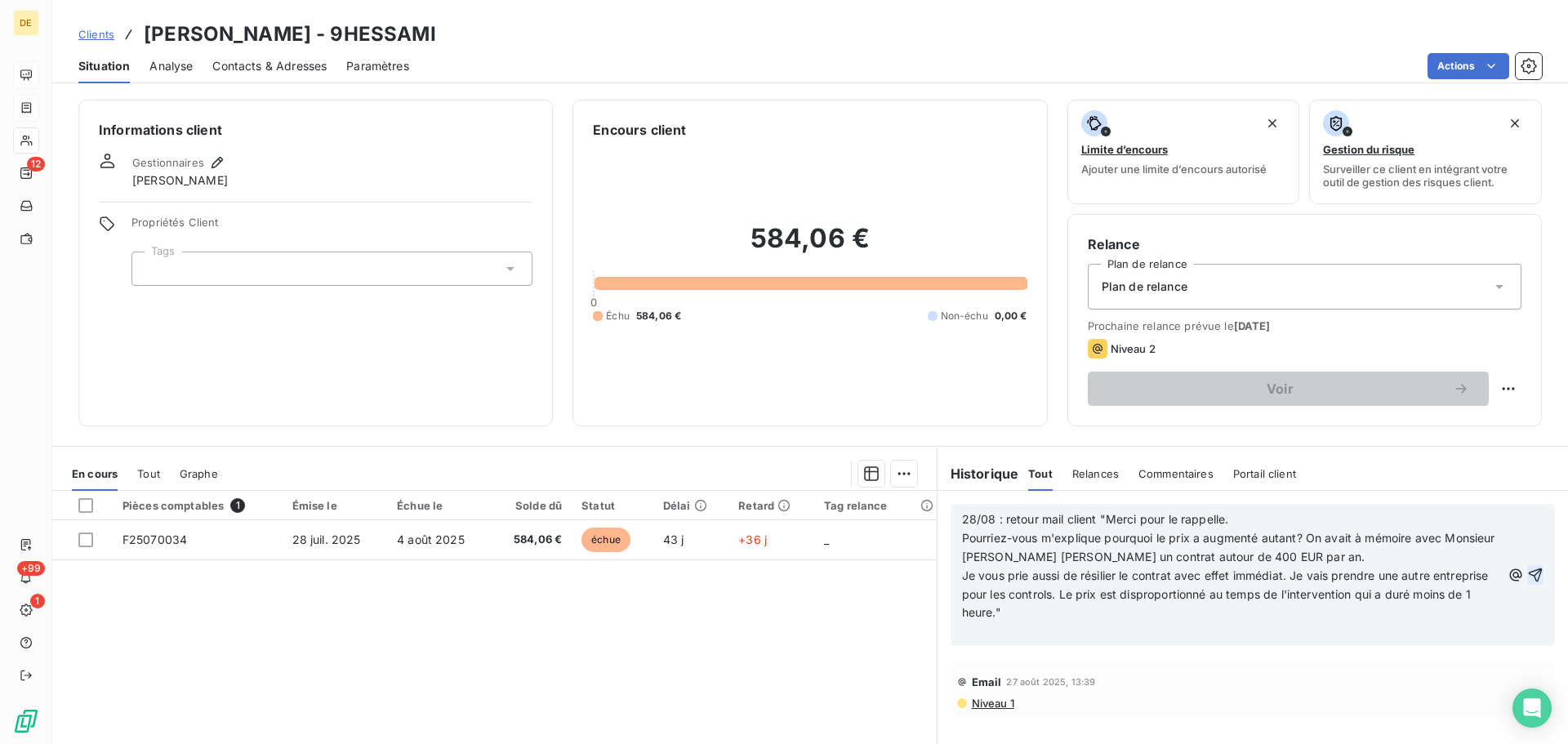
click at [1527, 568] on icon "button" at bounding box center [1535, 574] width 16 height 16
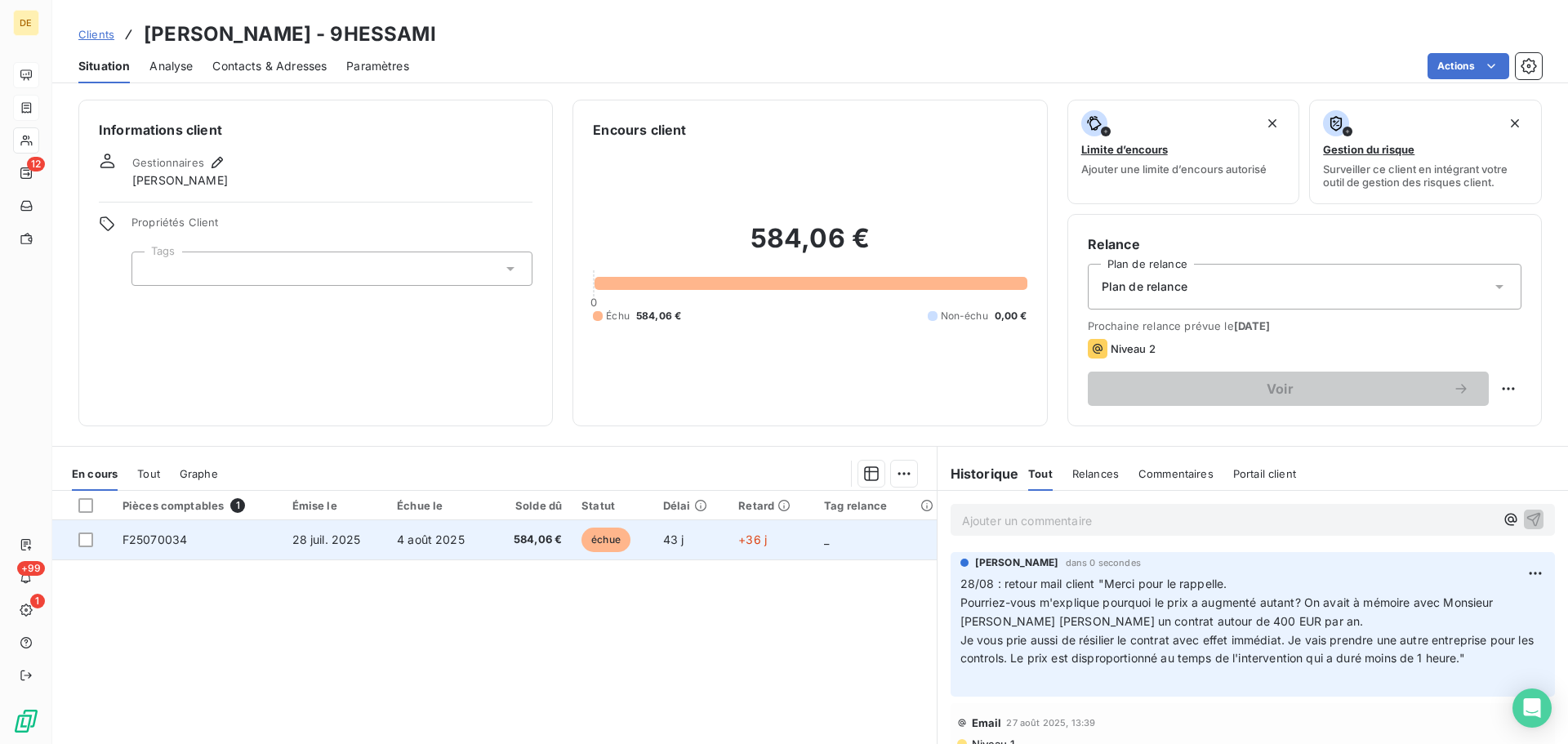
click at [110, 538] on td at bounding box center [83, 540] width 60 height 39
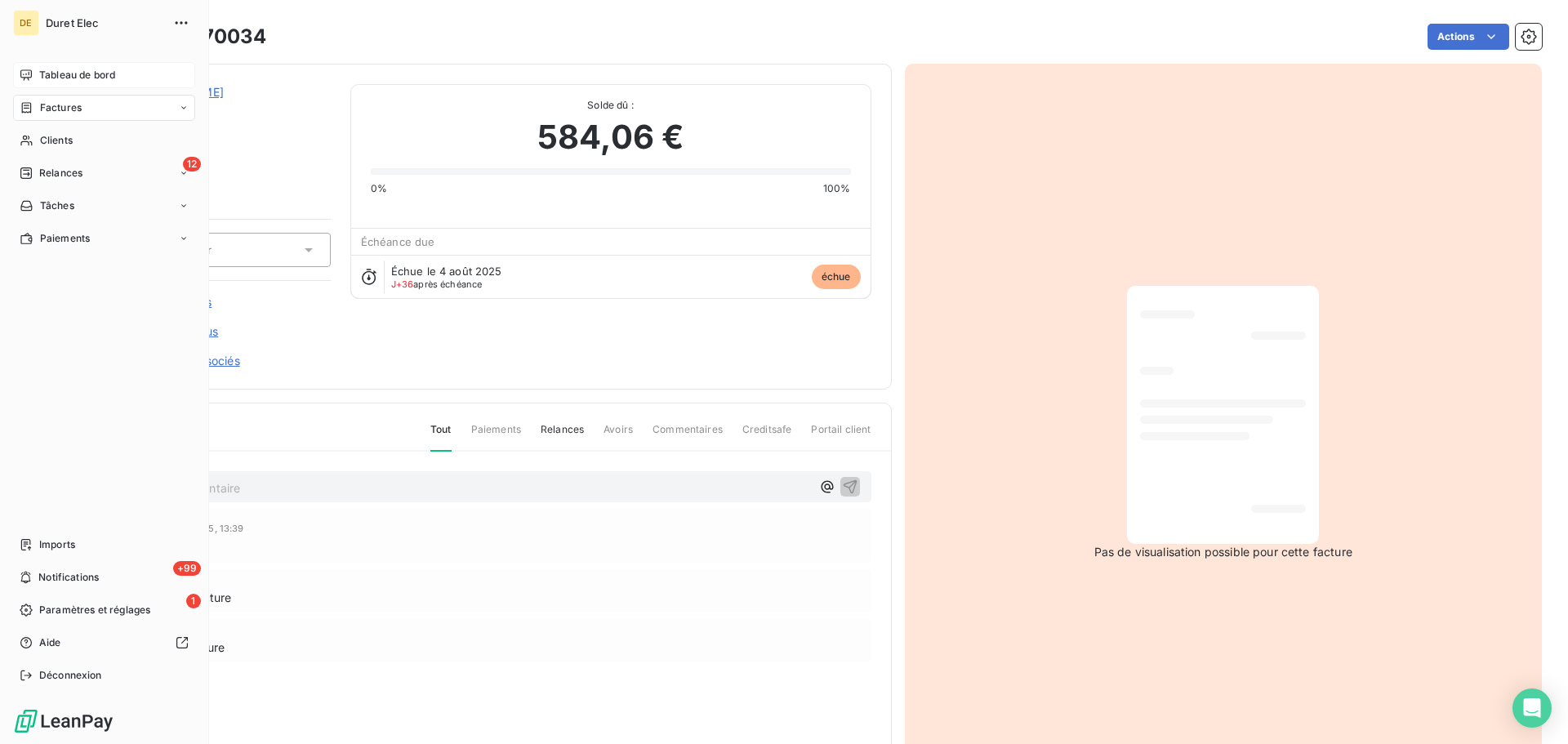
click at [86, 75] on span "Tableau de bord" at bounding box center [76, 75] width 76 height 15
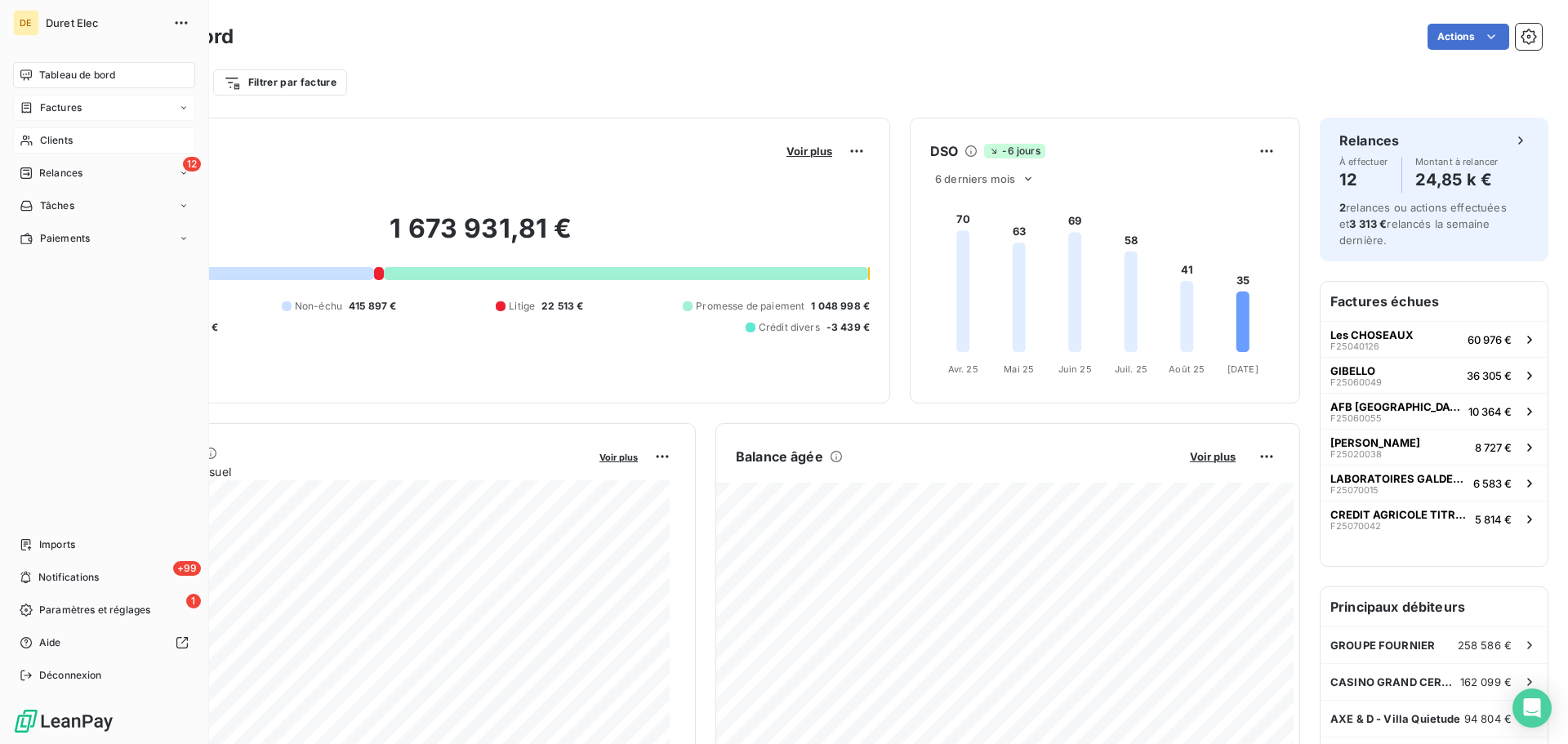
click at [57, 143] on span "Clients" at bounding box center [56, 140] width 33 height 15
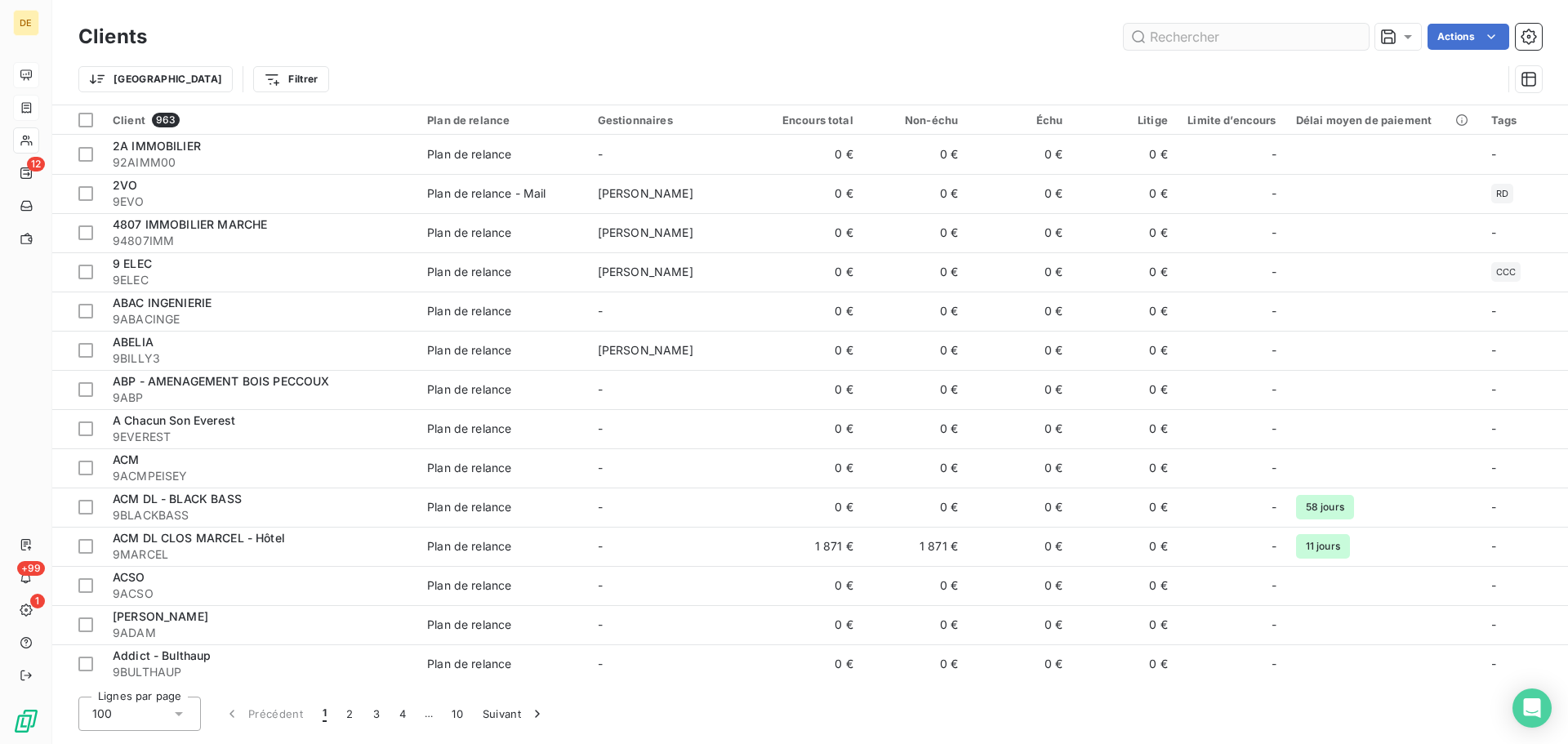
click at [1199, 37] on input "text" at bounding box center [1247, 36] width 245 height 26
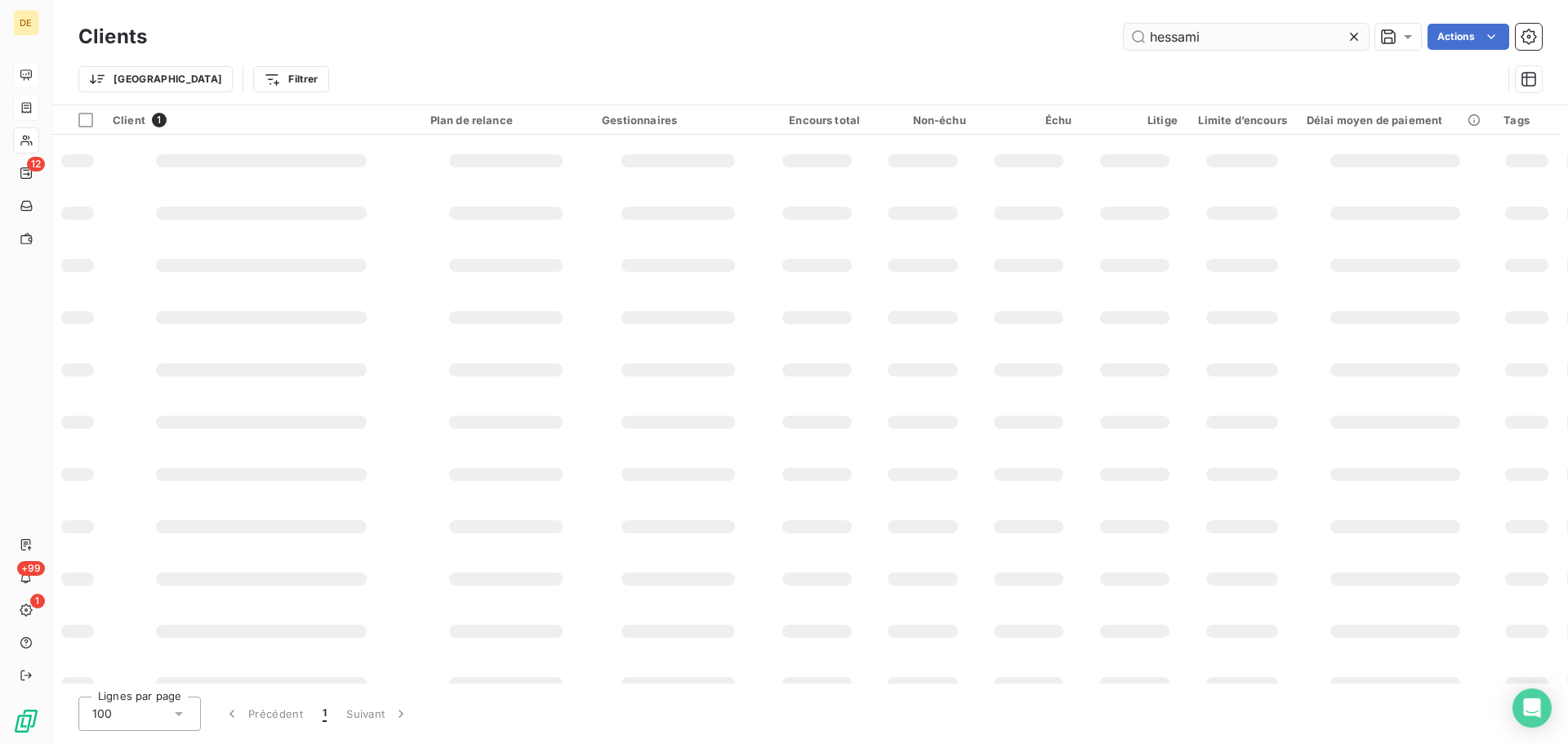
type input "hessami"
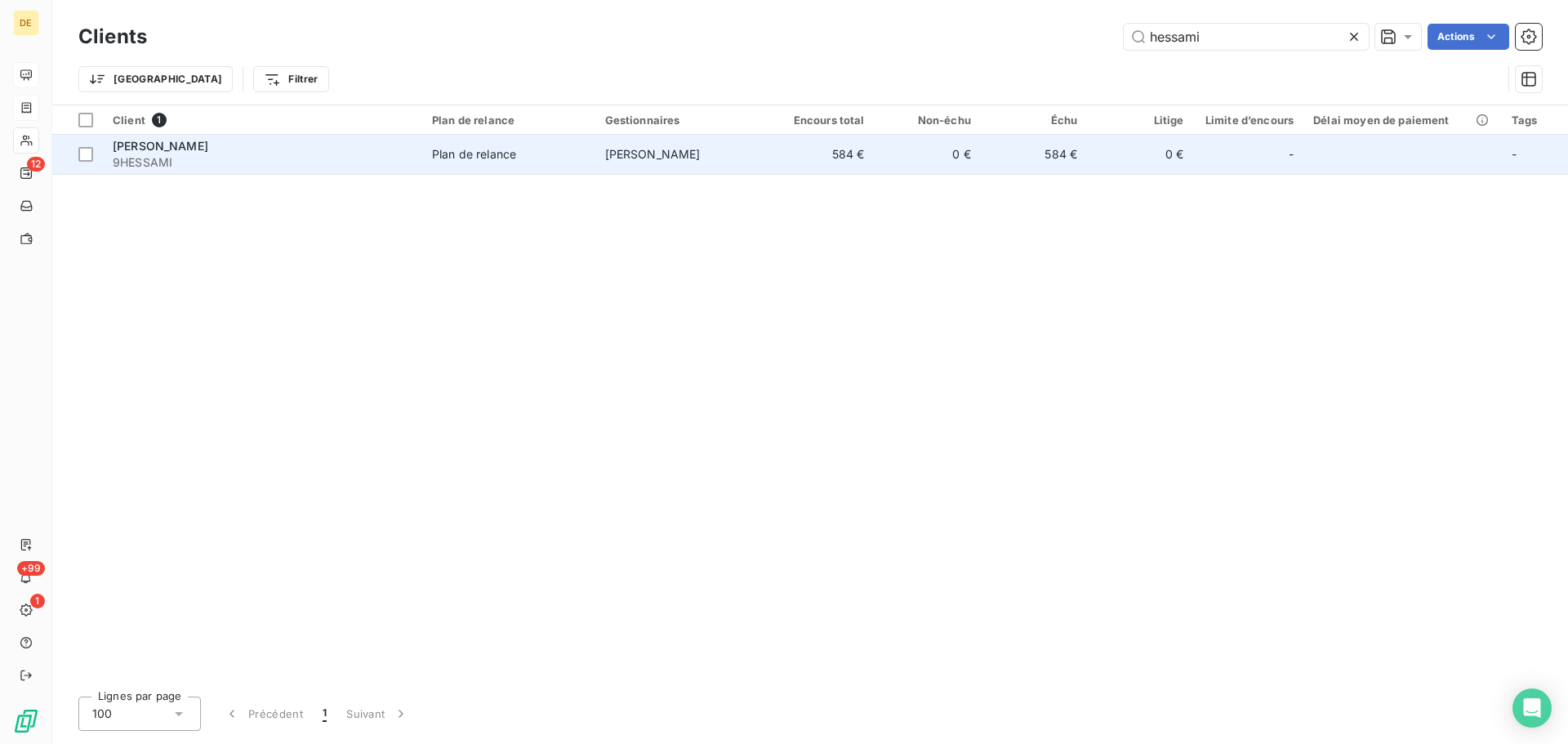
click at [266, 164] on span "9HESSAMI" at bounding box center [262, 163] width 300 height 16
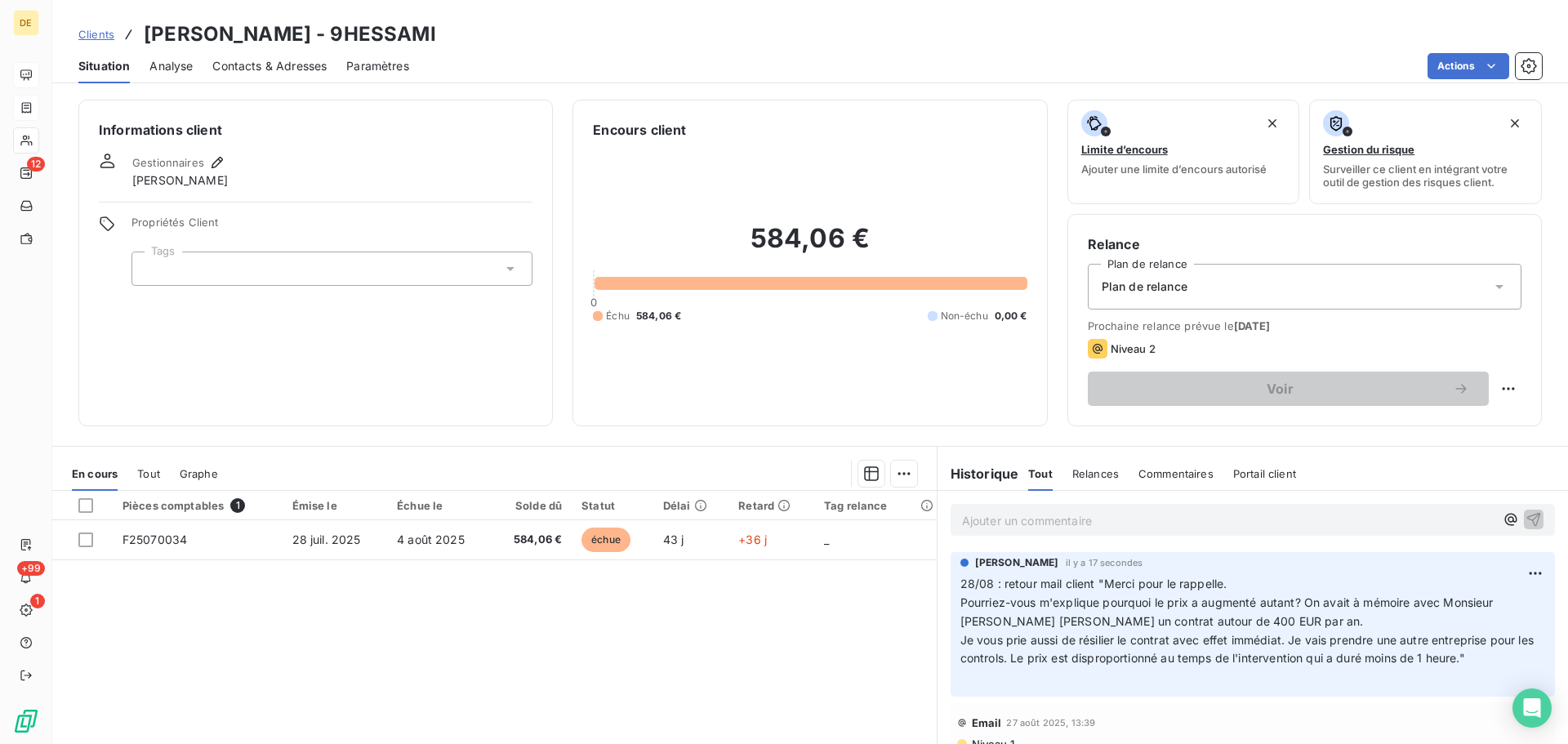
click at [971, 516] on p "Ajouter un commentaire ﻿" at bounding box center [1228, 520] width 533 height 20
click at [975, 526] on p "Ajouter un commentaire ﻿" at bounding box center [1228, 520] width 533 height 20
click at [1195, 523] on p "01/09 : [PERSON_NAME] a fait 1 mail de retour" at bounding box center [1228, 519] width 533 height 19
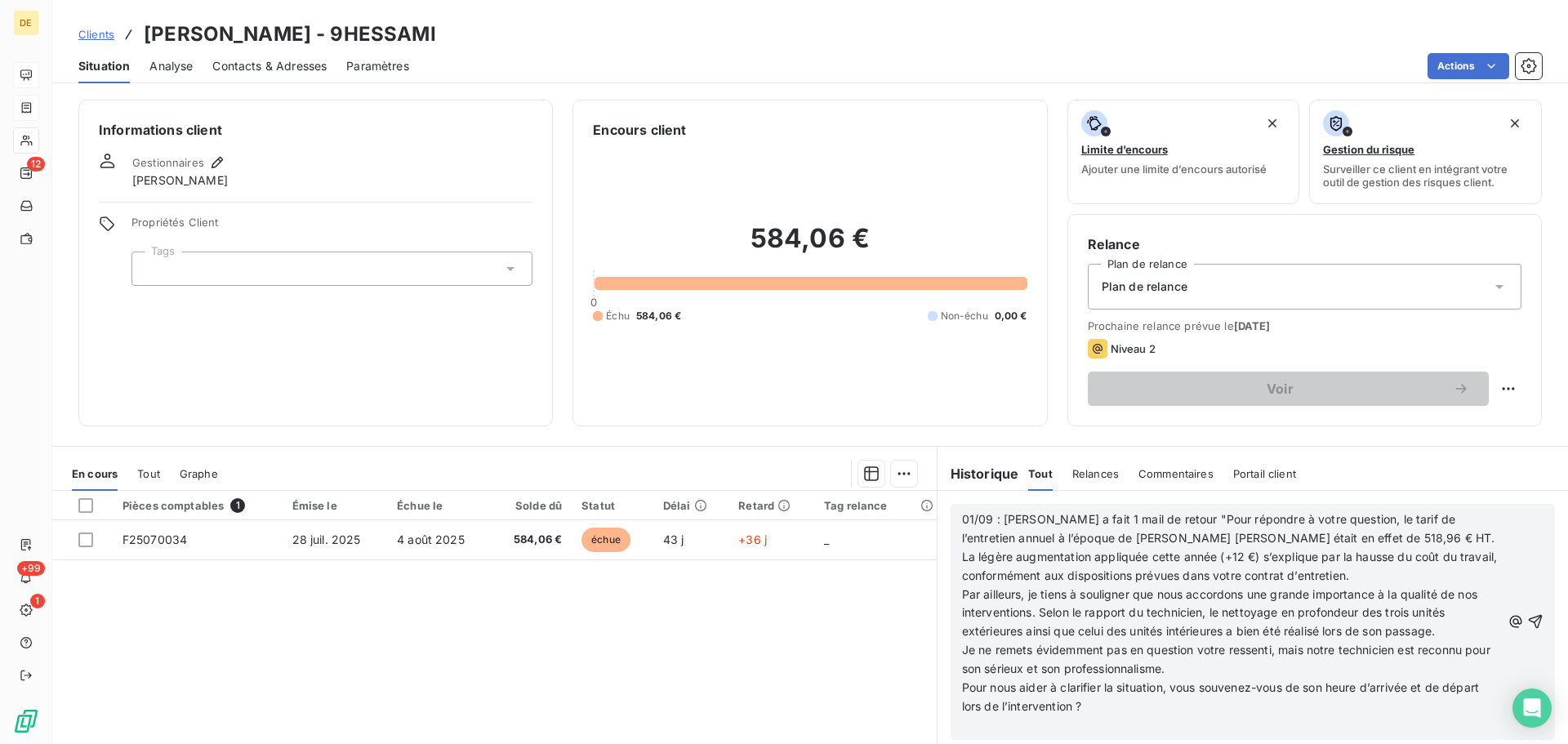
click at [1129, 706] on p "Pour nous aider à clarifier la situation, vous souvenez-vous de son heure d’arr…" at bounding box center [1232, 697] width 539 height 37
click at [1527, 620] on icon "button" at bounding box center [1535, 621] width 16 height 16
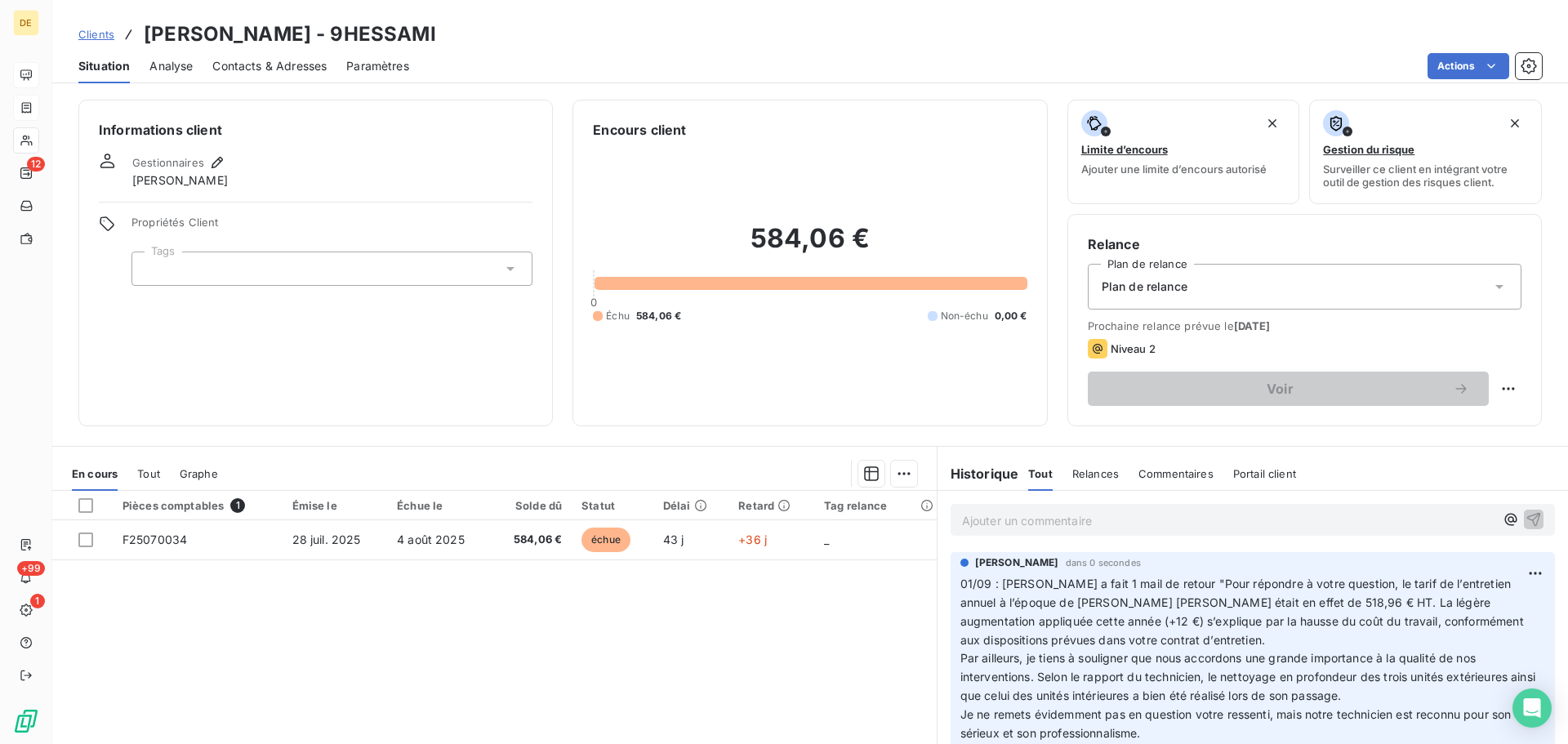
click at [968, 515] on p "Ajouter un commentaire ﻿" at bounding box center [1228, 520] width 533 height 20
click at [1097, 519] on p "03/09 : retour du client "" at bounding box center [1228, 519] width 533 height 19
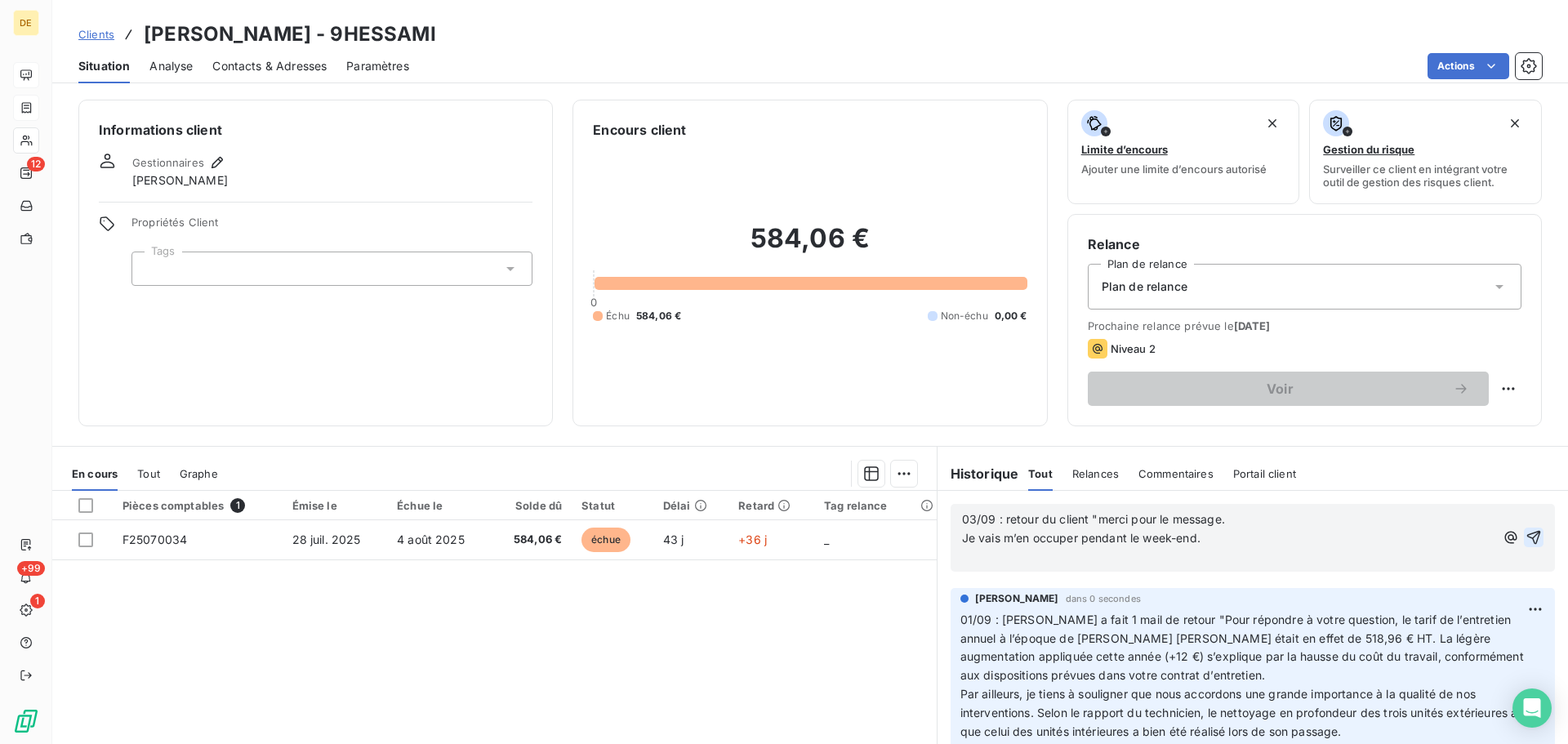
click at [1196, 535] on p "Je vais m’en occuper pendant le week-end." at bounding box center [1228, 538] width 533 height 19
click at [1526, 540] on icon "button" at bounding box center [1534, 537] width 16 height 16
